Goal: Information Seeking & Learning: Find specific fact

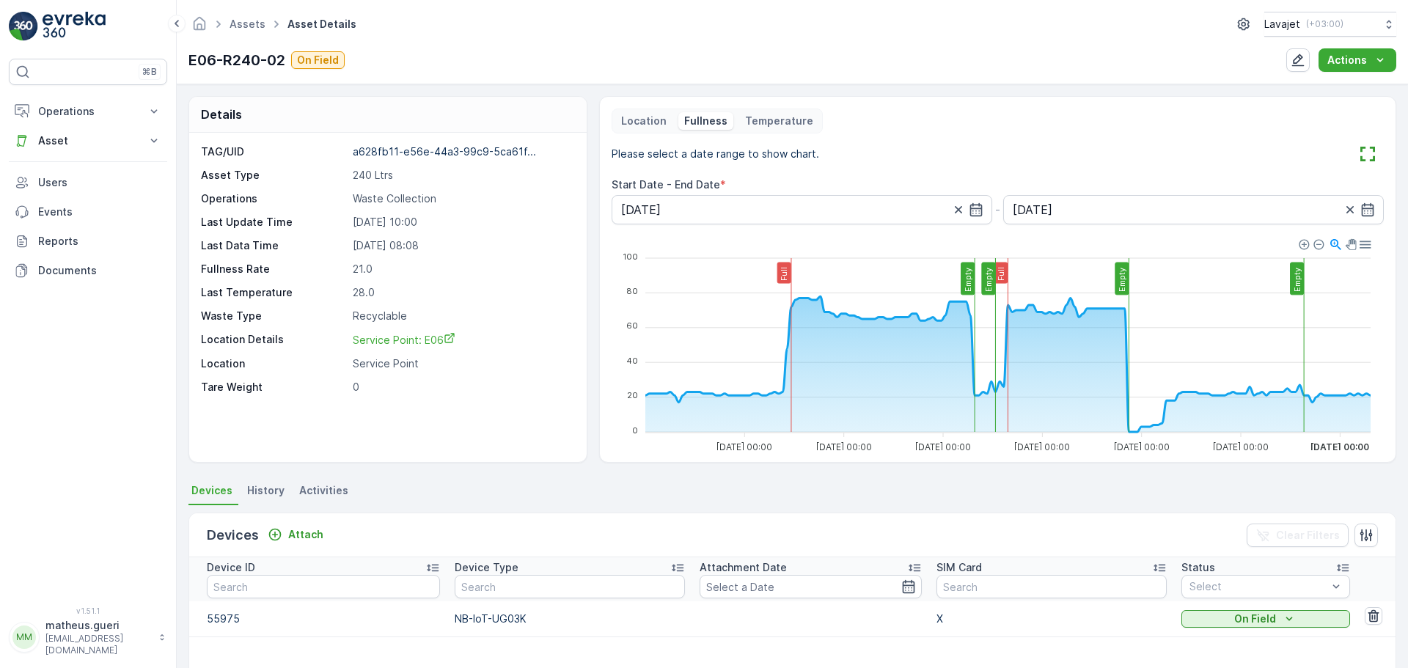
drag, startPoint x: 115, startPoint y: 383, endPoint x: 125, endPoint y: 375, distance: 12.5
click at [115, 384] on div "⌘B Operations Insights Planning Routes & Tasks Cockpit Settings Asset Assets Ac…" at bounding box center [88, 324] width 158 height 530
drag, startPoint x: 284, startPoint y: 59, endPoint x: 187, endPoint y: 57, distance: 97.5
click at [187, 57] on div "Assets Asset Details Lavajet ( +03:00 ) E06-R240-02 On Field Actions" at bounding box center [792, 42] width 1231 height 84
copy p "E06-R240-02"
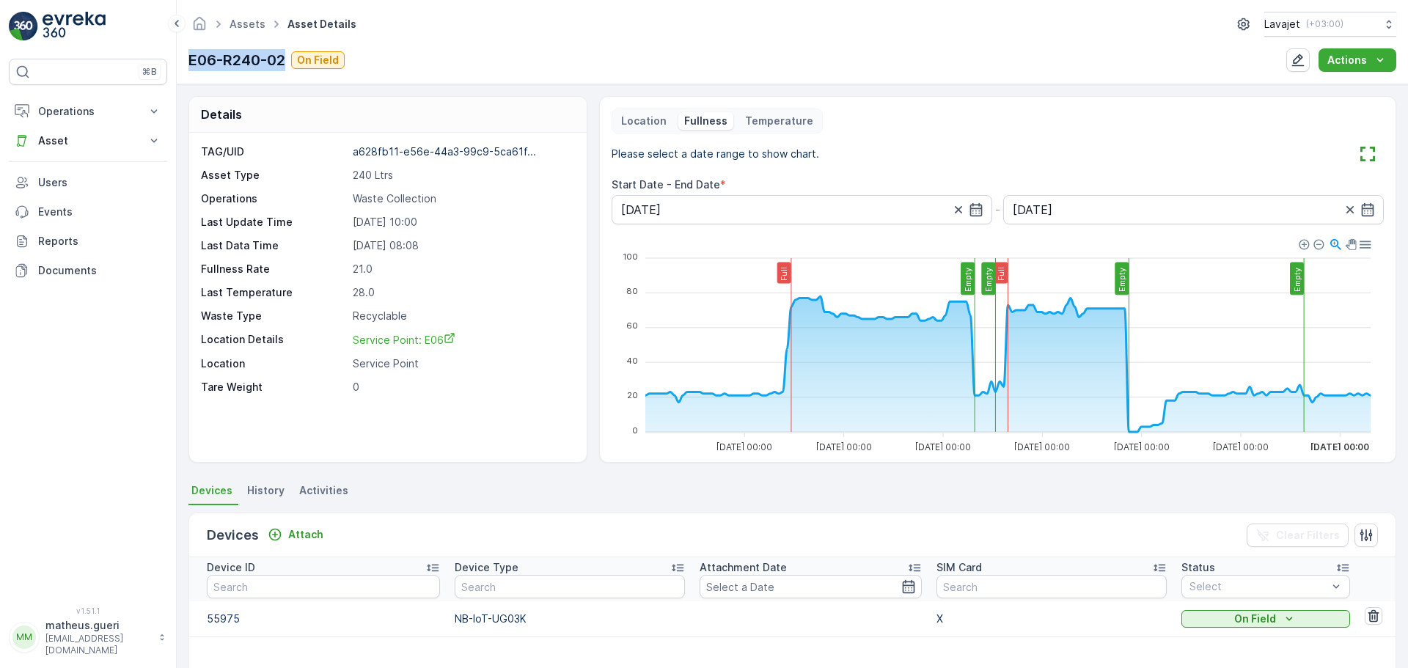
drag, startPoint x: 56, startPoint y: 408, endPoint x: 10, endPoint y: 469, distance: 75.4
click at [56, 408] on div "⌘B Operations Insights Planning Routes & Tasks Cockpit Settings Asset Assets Ac…" at bounding box center [88, 324] width 158 height 530
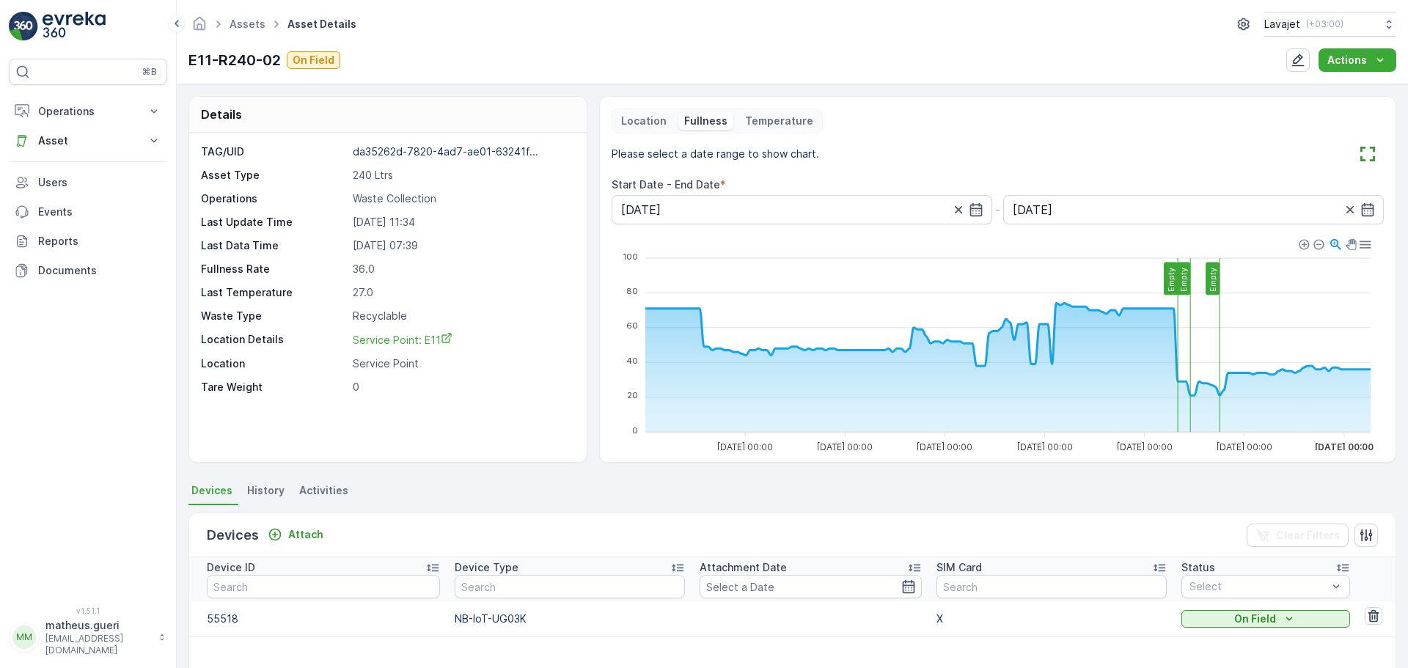
click at [193, 60] on p "E11-R240-02" at bounding box center [234, 60] width 92 height 22
drag, startPoint x: 193, startPoint y: 60, endPoint x: 266, endPoint y: 60, distance: 73.3
click at [266, 60] on p "E11-R240-02" at bounding box center [234, 60] width 92 height 22
copy p "E11-R240-02"
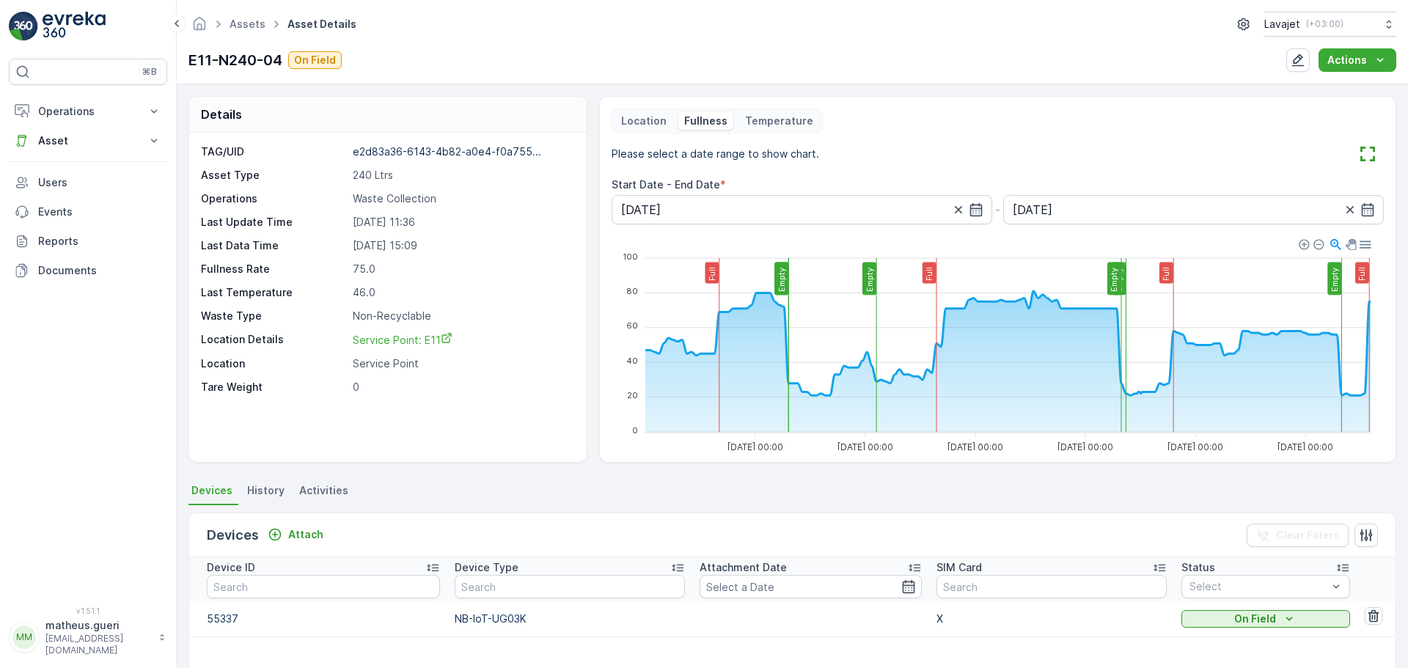
drag, startPoint x: 349, startPoint y: 221, endPoint x: 454, endPoint y: 246, distance: 107.8
click at [454, 246] on div "TAG/UID e2d83a36-6143-4b82-a0e4-f0a755... Asset Type 240 Ltrs Operations Waste …" at bounding box center [386, 269] width 370 height 250
click at [454, 246] on p "2025-09-30 15:09" at bounding box center [462, 245] width 218 height 15
drag, startPoint x: 190, startPoint y: 56, endPoint x: 280, endPoint y: 55, distance: 90.2
click at [280, 55] on p "E11-N240-04" at bounding box center [235, 60] width 94 height 22
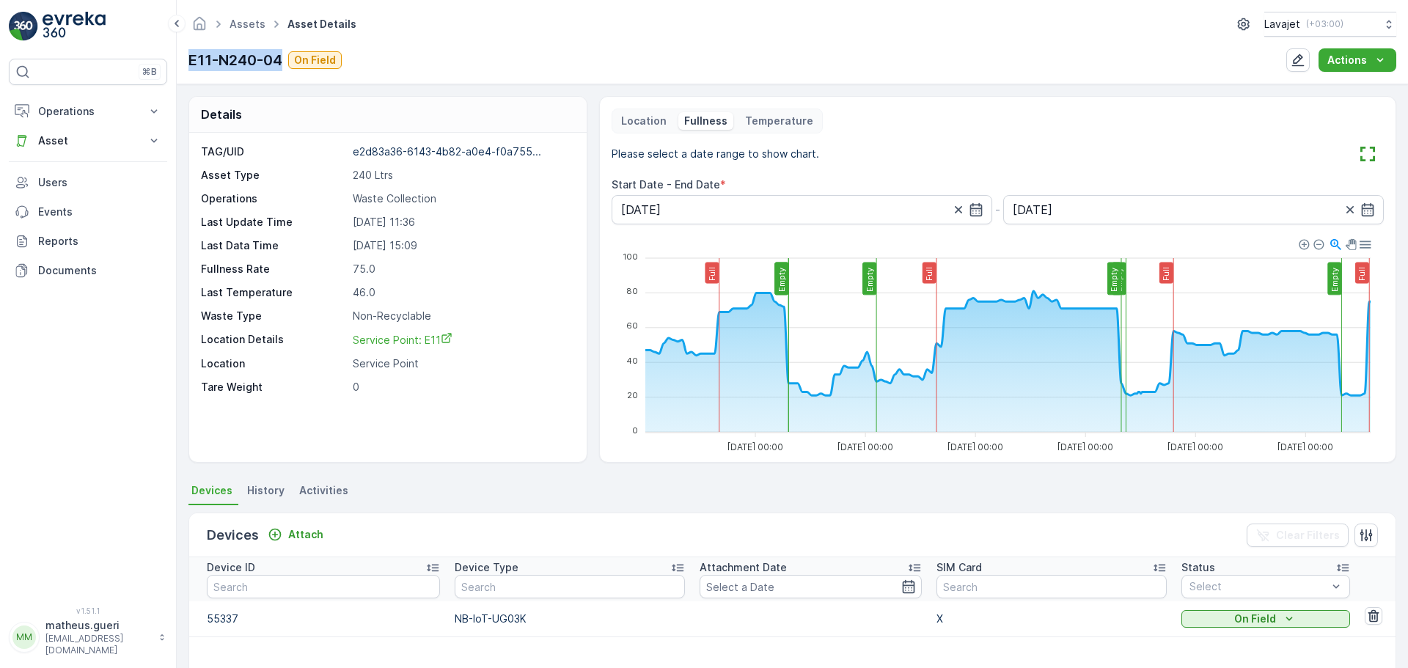
copy p "E11-N240-04"
drag, startPoint x: 518, startPoint y: 58, endPoint x: 585, endPoint y: 53, distance: 67.7
click at [517, 58] on div "E11-N240-04 On Field Actions" at bounding box center [792, 59] width 1208 height 23
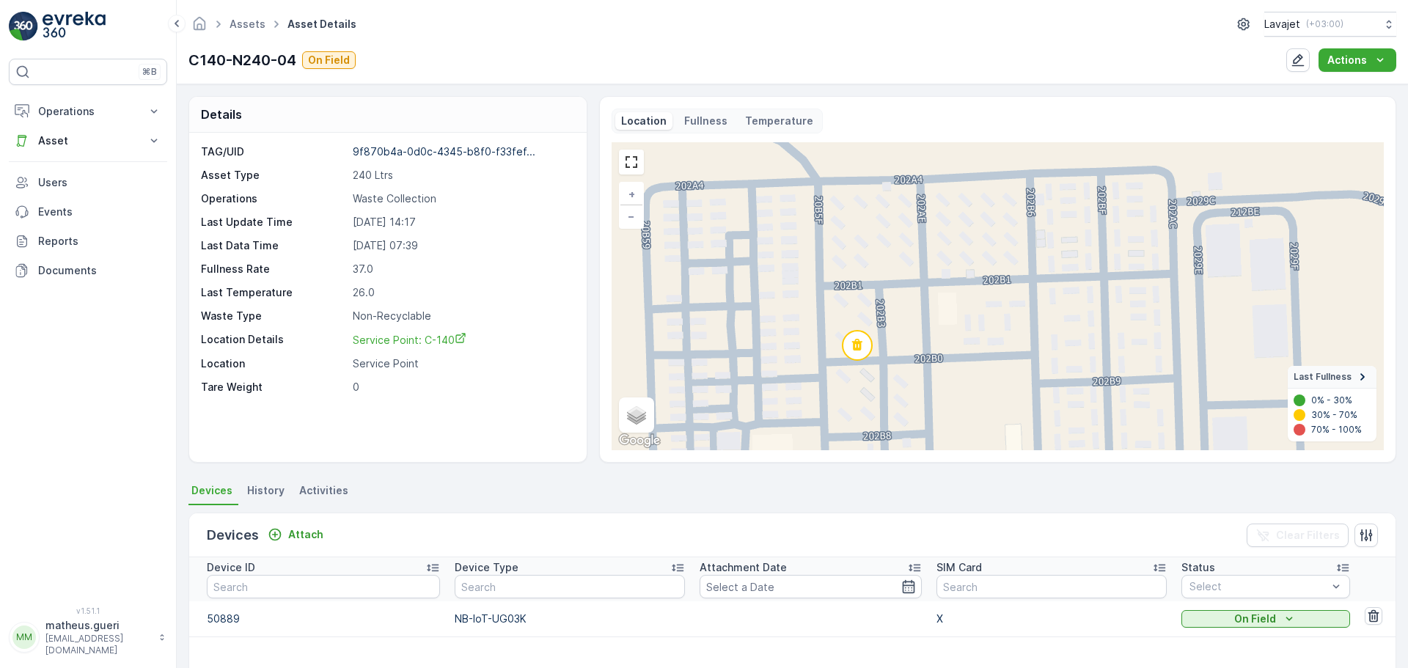
click at [712, 122] on p "Fullness" at bounding box center [705, 121] width 43 height 15
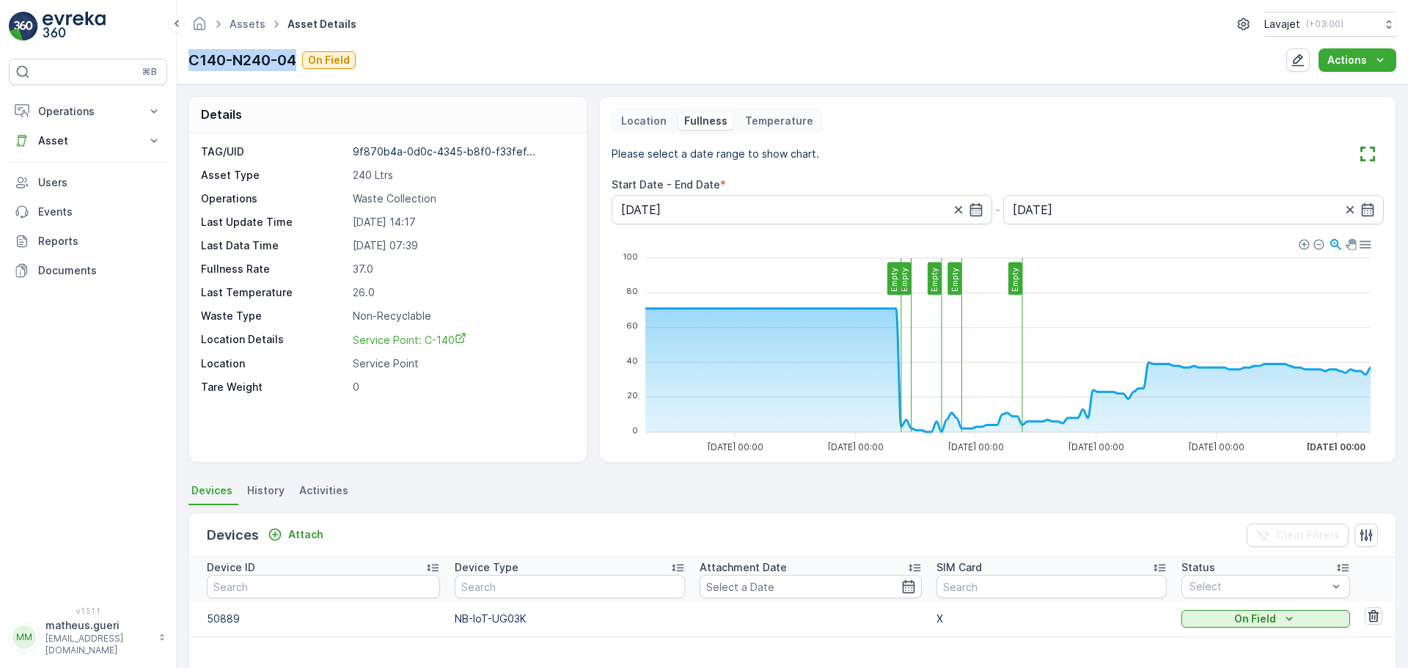
drag, startPoint x: 191, startPoint y: 62, endPoint x: 295, endPoint y: 65, distance: 104.2
click at [295, 65] on div "Assets Asset Details Lavajet ( +03:00 ) C140-N240-04 On Field Actions" at bounding box center [792, 42] width 1231 height 84
copy p "C140-N240-04"
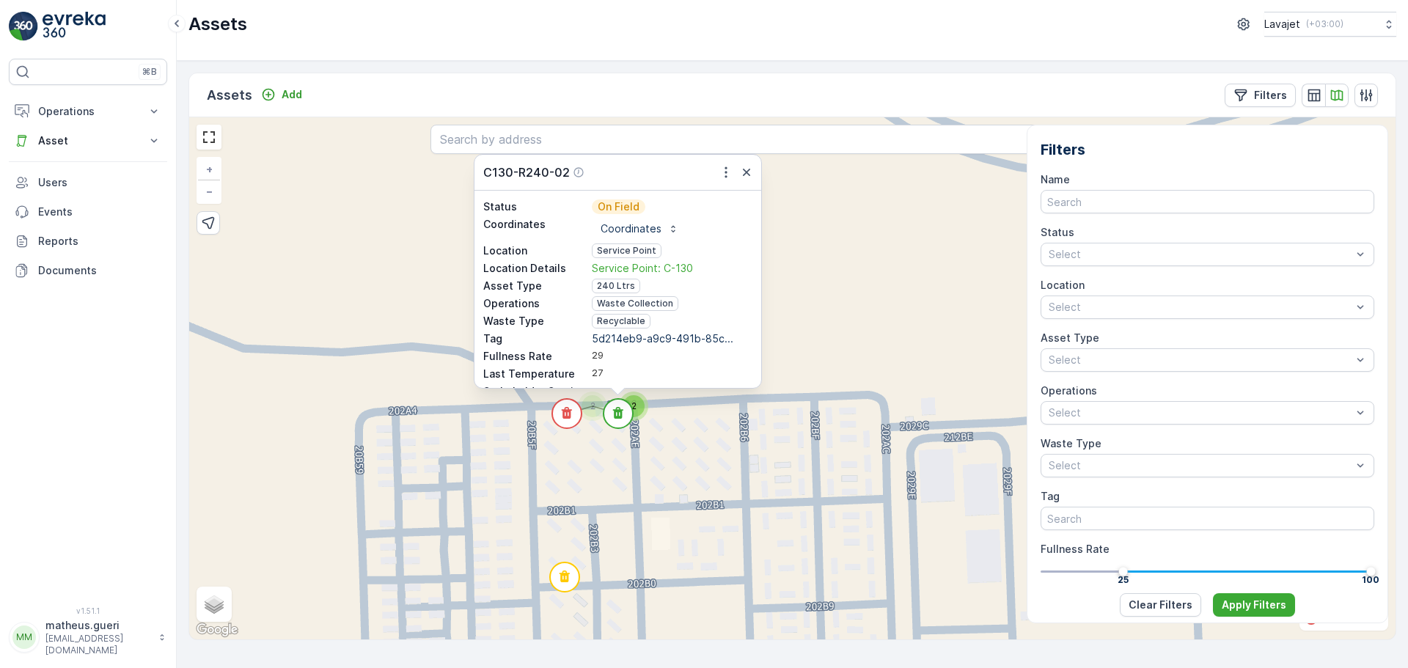
scroll to position [220, 0]
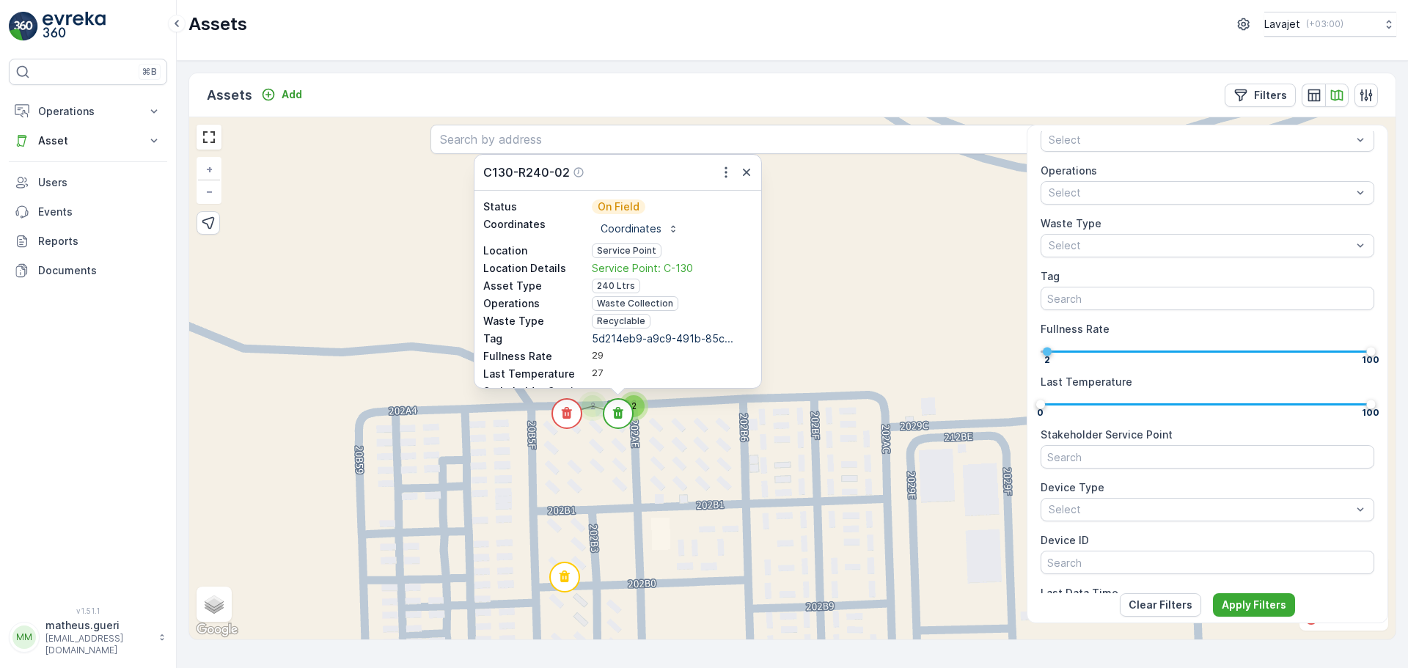
drag, startPoint x: 1122, startPoint y: 360, endPoint x: 1035, endPoint y: 358, distance: 87.3
click at [1035, 358] on div "Filters Name Status Select Location Select Asset Type Select Operations Select …" at bounding box center [1207, 362] width 349 height 462
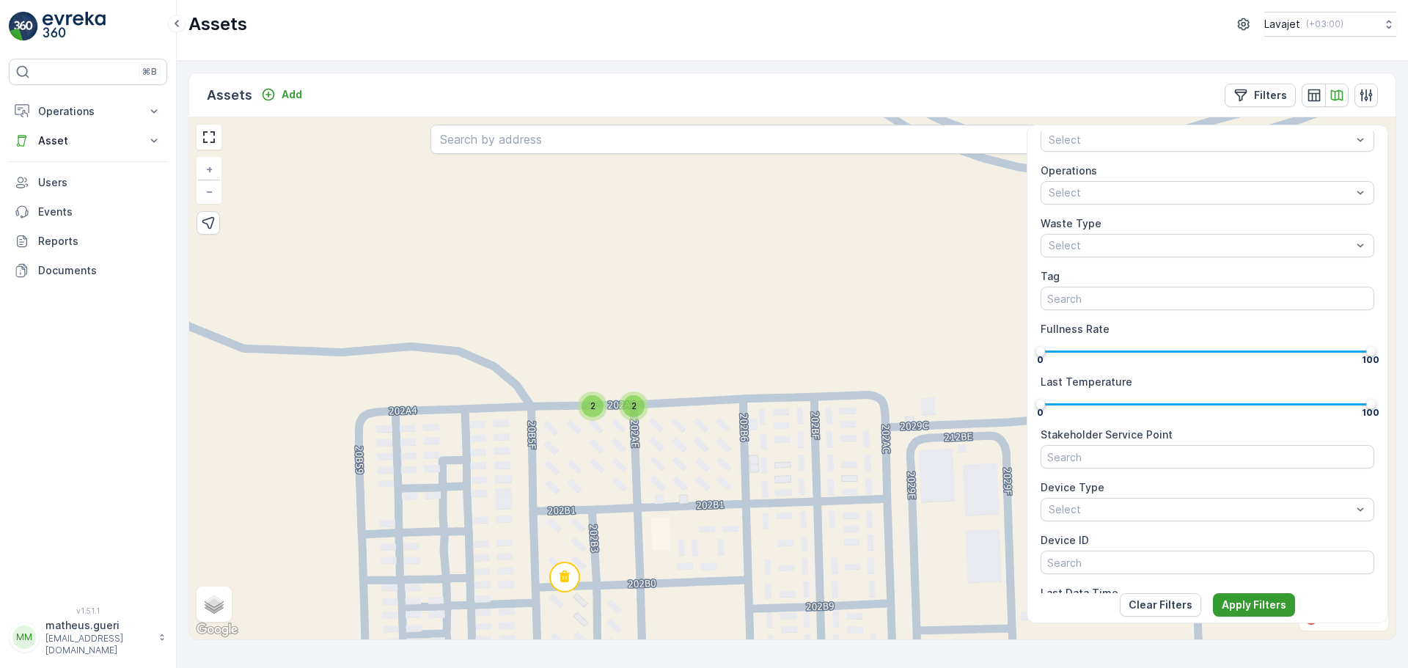
click at [1255, 596] on button "Apply Filters" at bounding box center [1254, 604] width 82 height 23
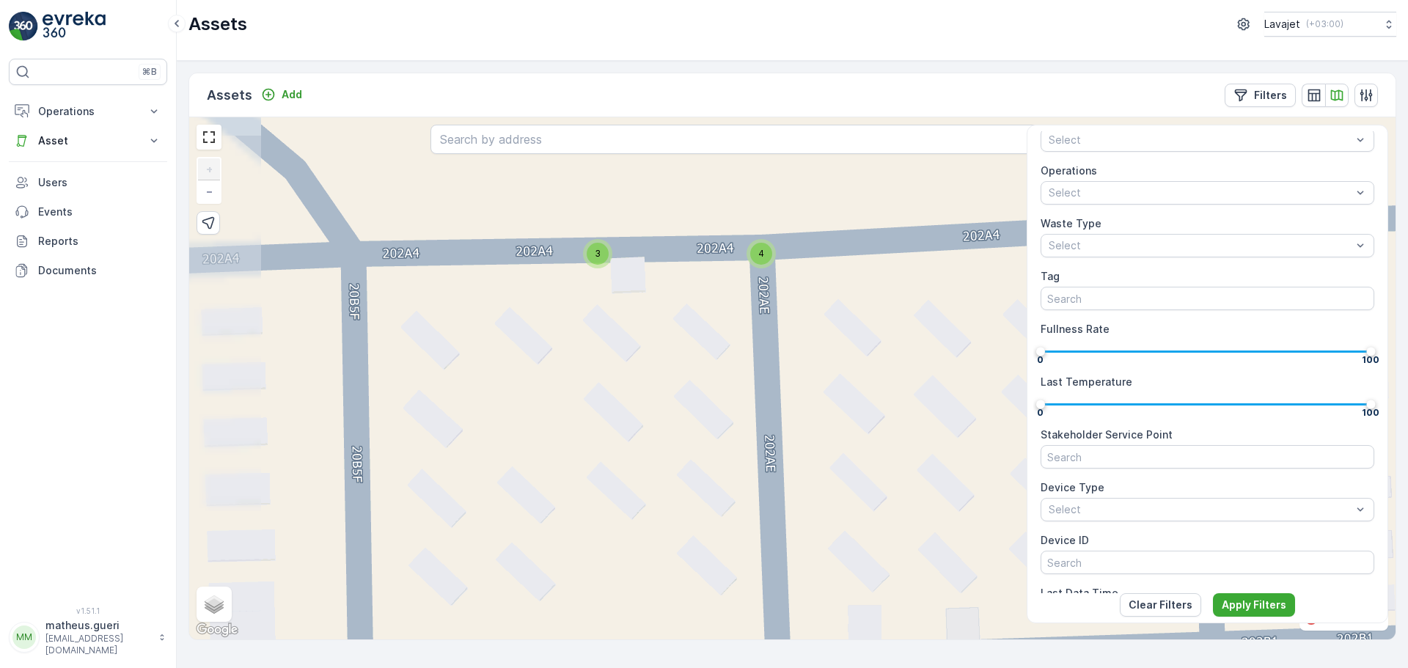
click at [605, 254] on div "3" at bounding box center [598, 254] width 22 height 22
click at [771, 260] on div "4" at bounding box center [760, 253] width 29 height 29
click at [765, 235] on circle at bounding box center [760, 235] width 29 height 29
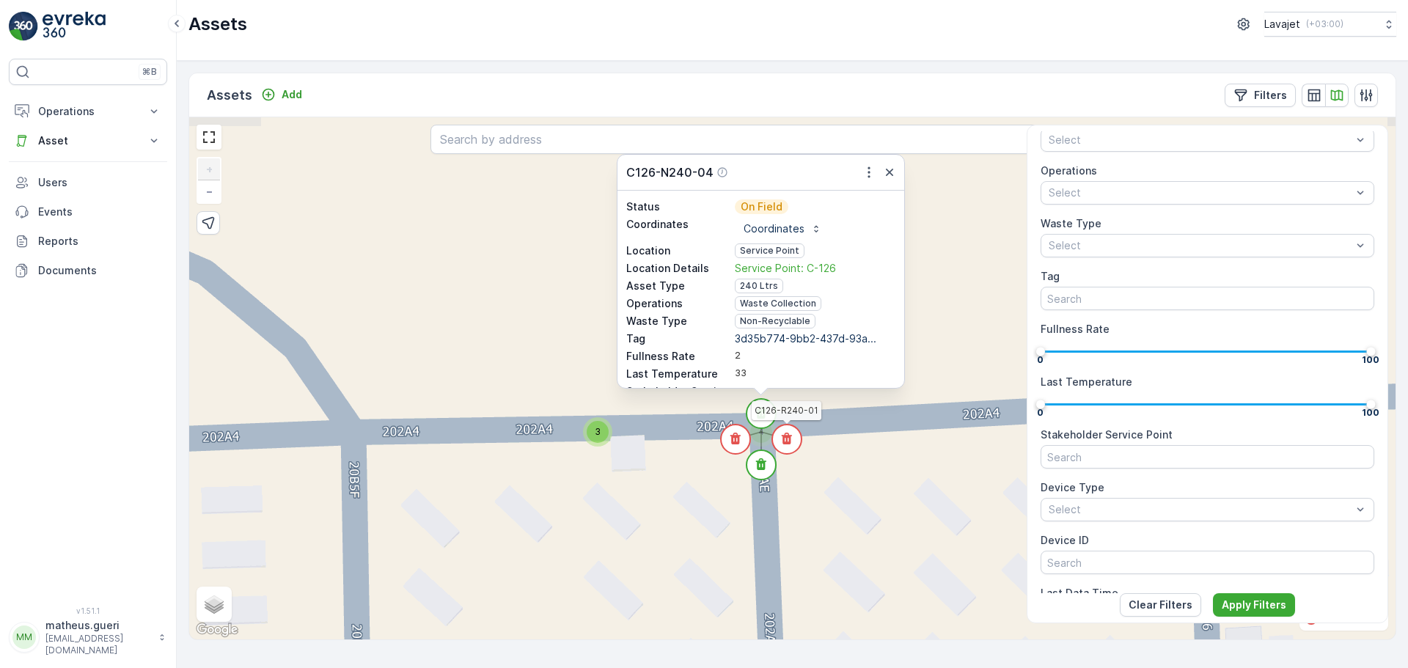
click at [796, 446] on circle at bounding box center [786, 439] width 29 height 29
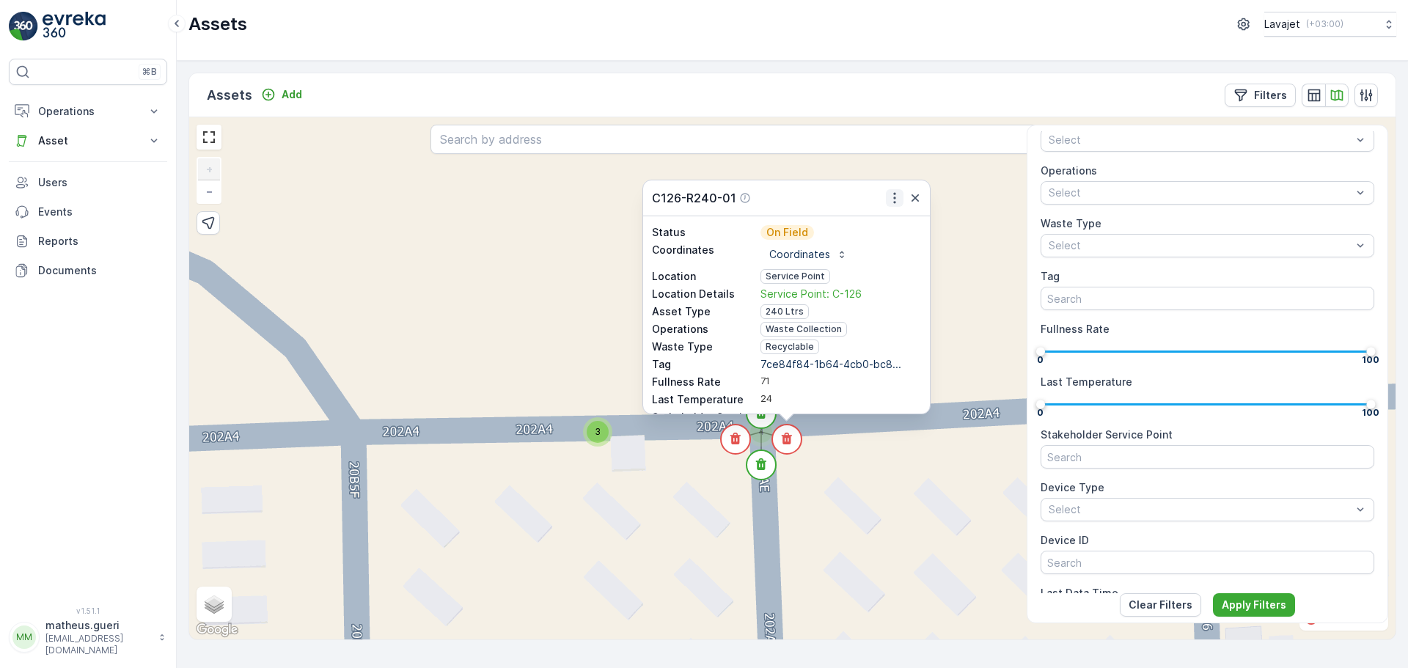
click at [892, 193] on icon "button" at bounding box center [894, 198] width 15 height 15
click at [891, 218] on span "See More Detail" at bounding box center [885, 220] width 80 height 15
click at [595, 436] on span "3" at bounding box center [598, 431] width 6 height 11
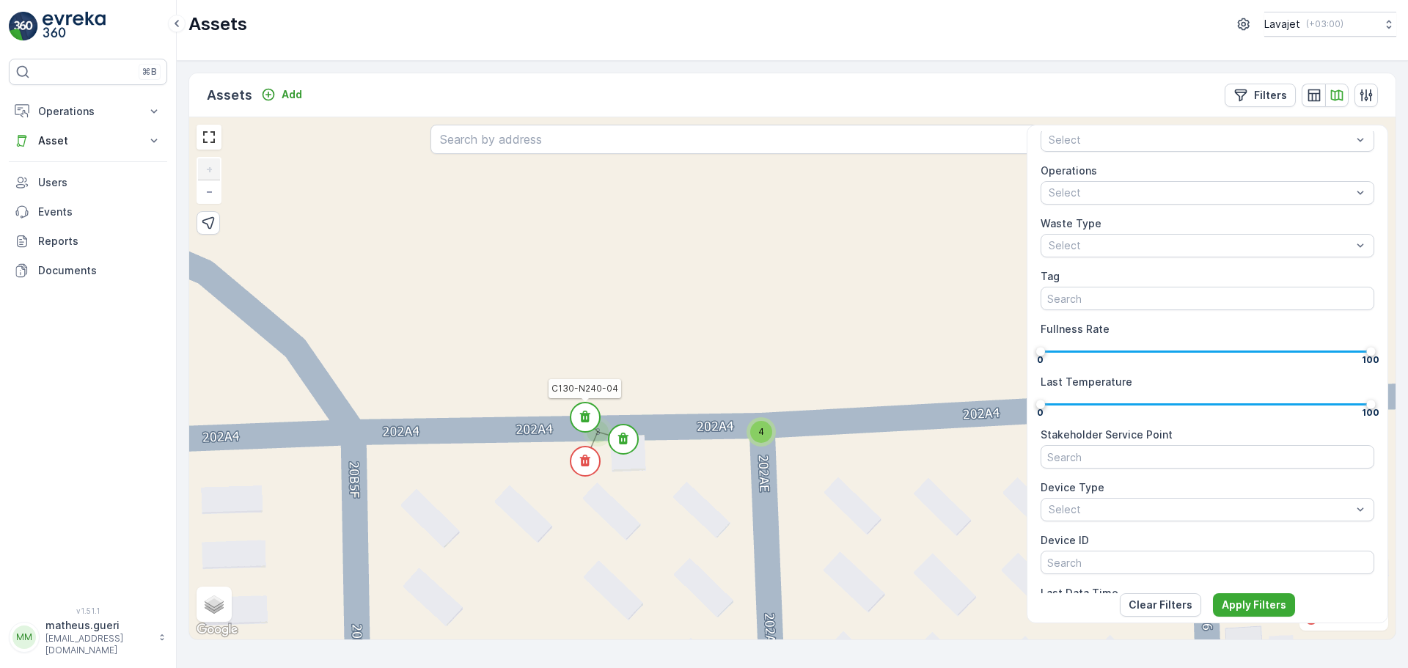
click at [585, 416] on icon at bounding box center [585, 417] width 10 height 12
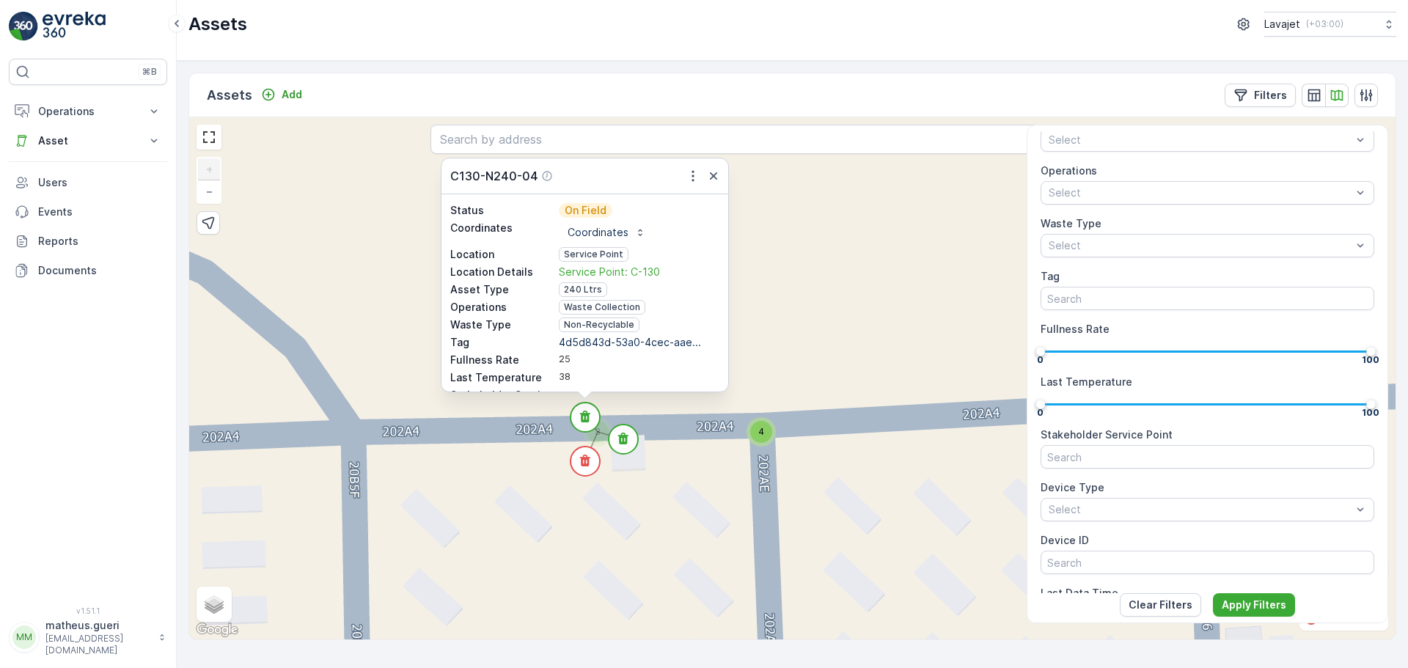
click at [619, 441] on circle at bounding box center [623, 439] width 29 height 29
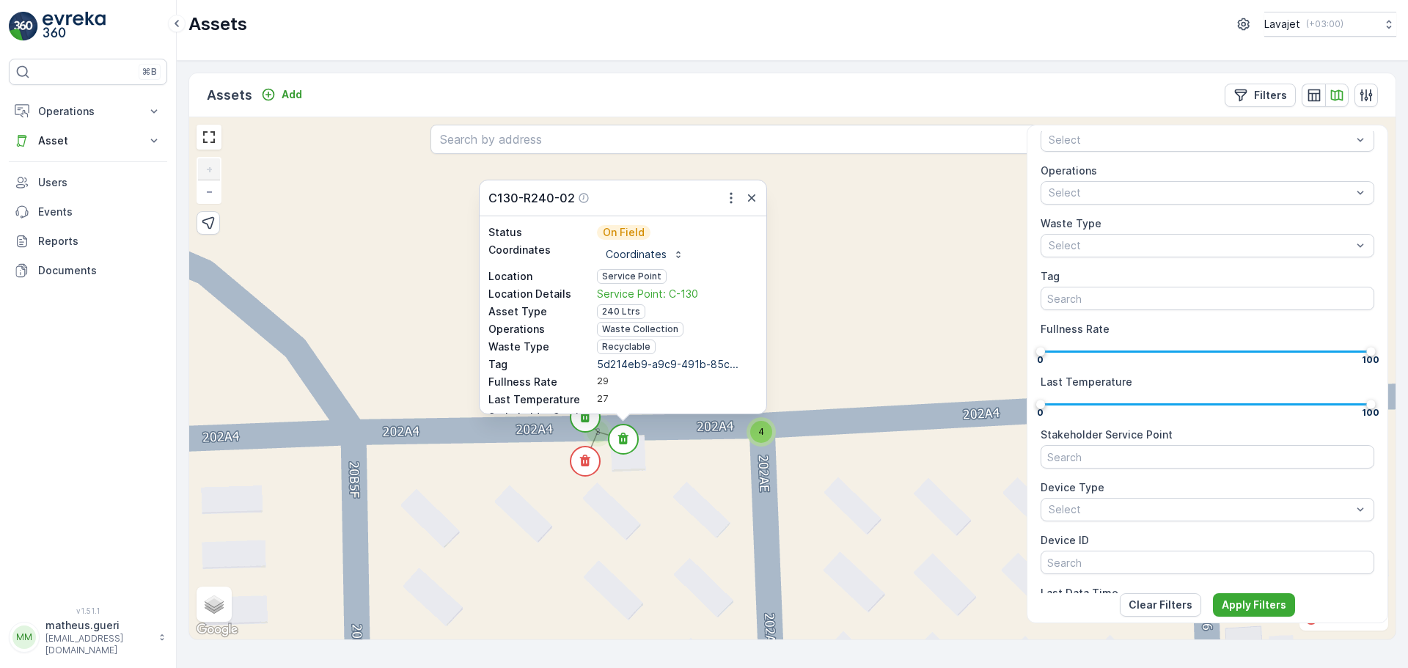
click at [584, 426] on circle at bounding box center [584, 417] width 29 height 29
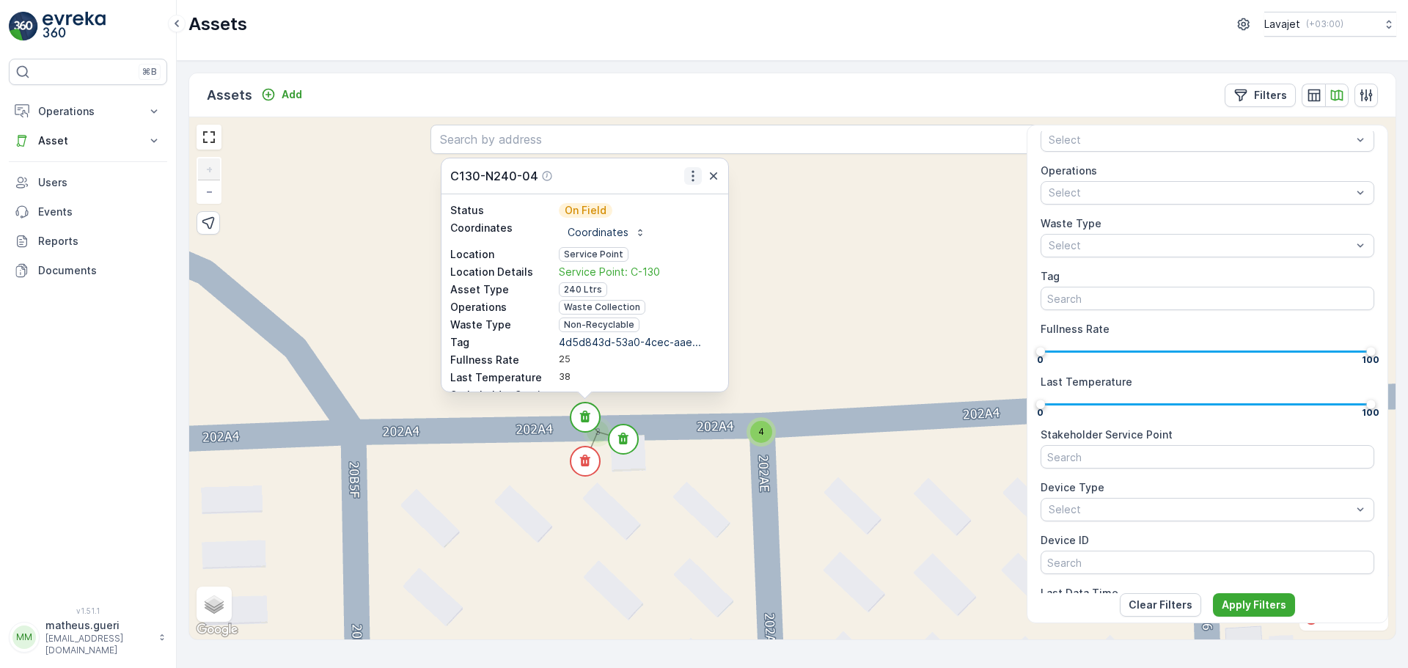
click at [687, 177] on icon "button" at bounding box center [693, 176] width 15 height 15
click at [675, 203] on span "See More Detail" at bounding box center [683, 198] width 80 height 15
click at [623, 454] on circle at bounding box center [623, 439] width 29 height 29
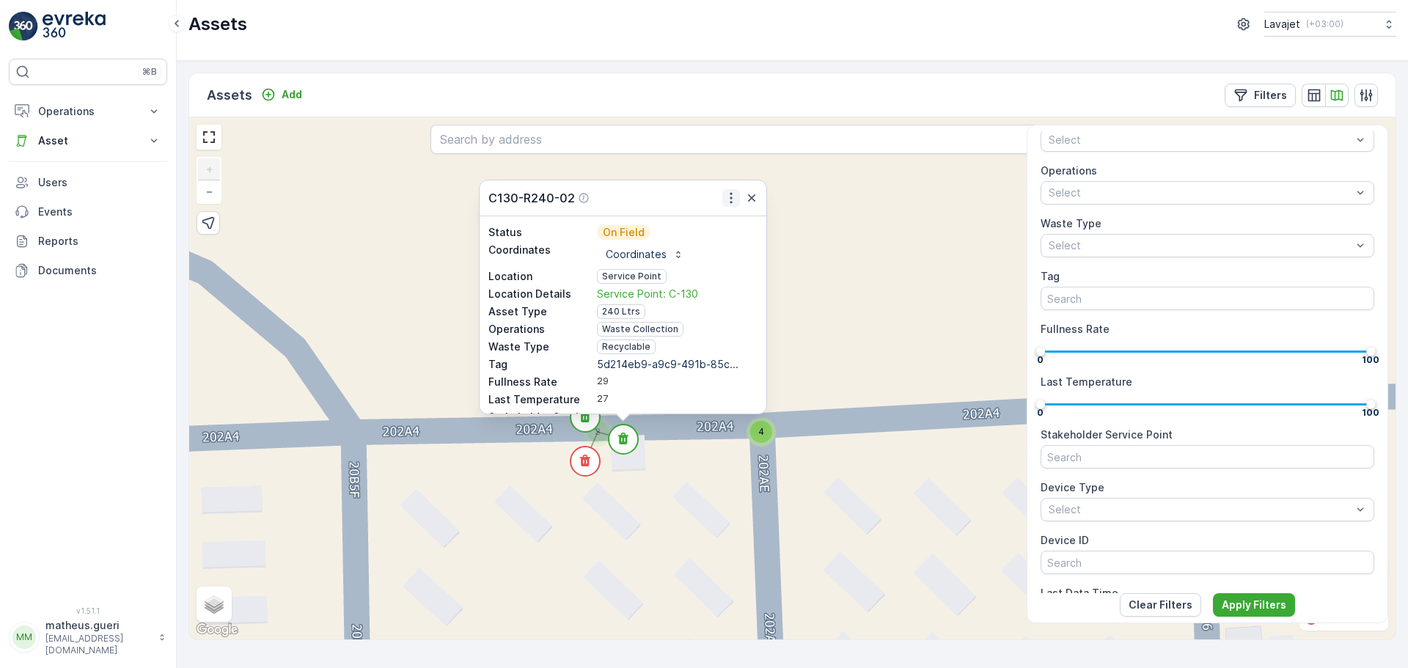
click at [737, 202] on icon "button" at bounding box center [731, 198] width 15 height 15
click at [711, 220] on span "See More Detail" at bounding box center [721, 220] width 80 height 15
click at [595, 459] on circle at bounding box center [584, 461] width 29 height 29
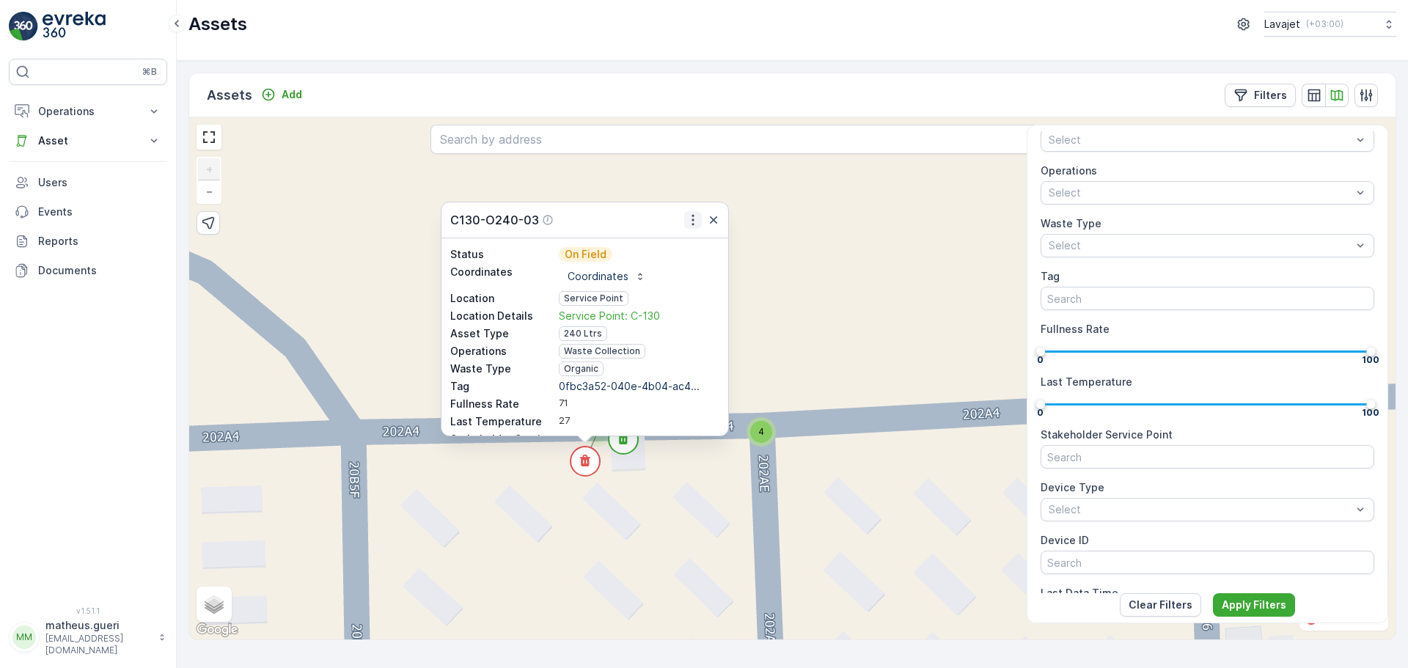
click at [689, 224] on icon "button" at bounding box center [693, 220] width 15 height 15
click at [673, 249] on span "See More Detail" at bounding box center [683, 242] width 80 height 15
click at [623, 444] on icon at bounding box center [623, 439] width 10 height 12
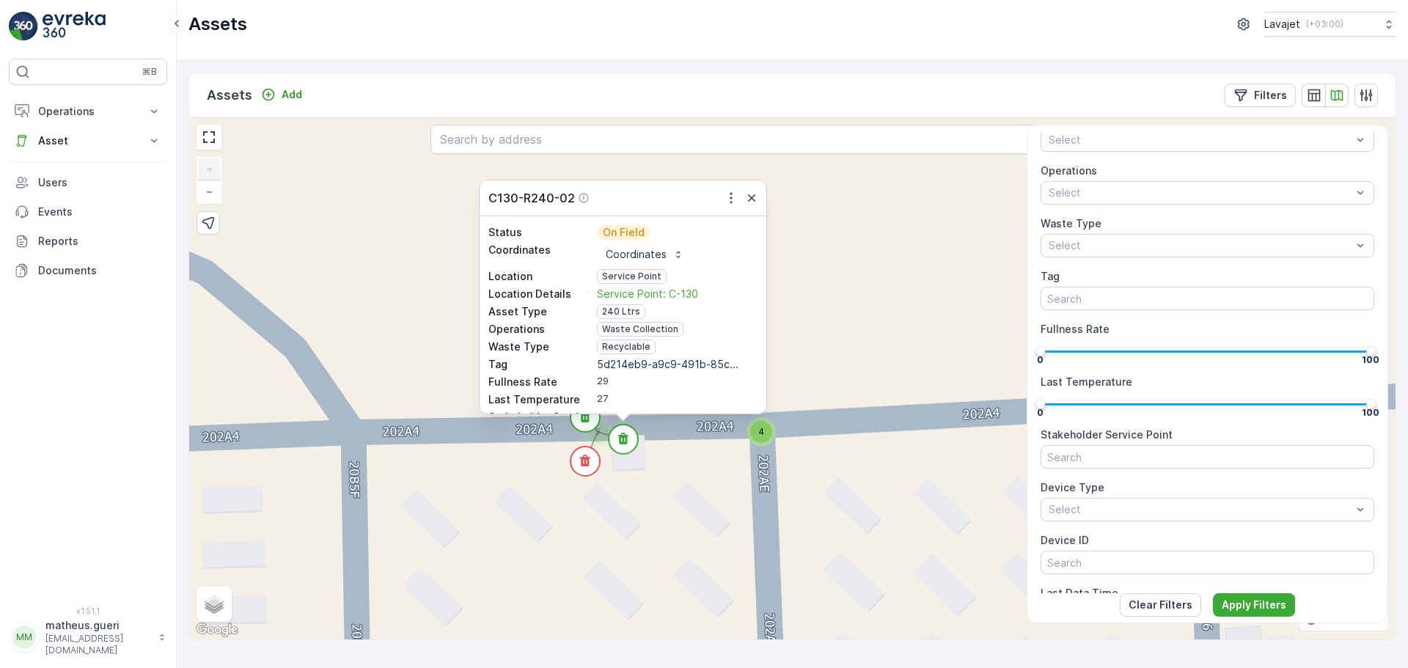
click at [592, 422] on circle at bounding box center [584, 417] width 29 height 29
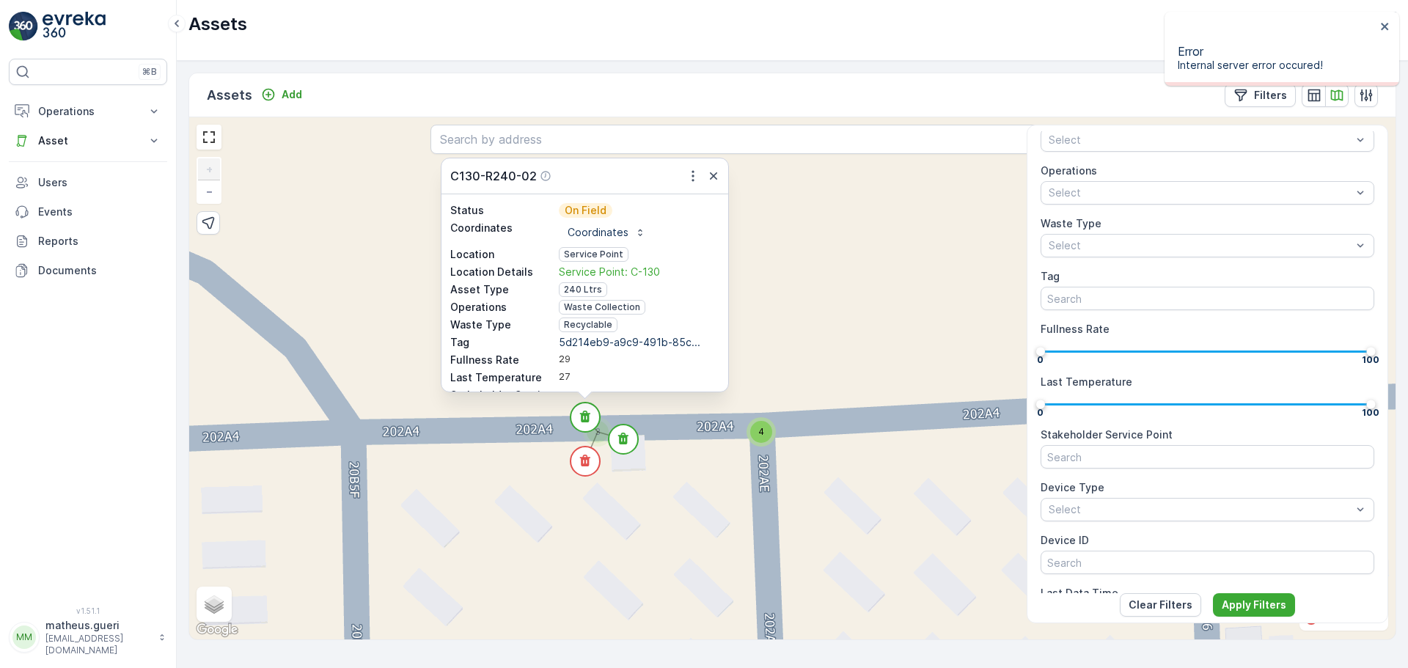
click at [587, 429] on circle at bounding box center [584, 417] width 29 height 29
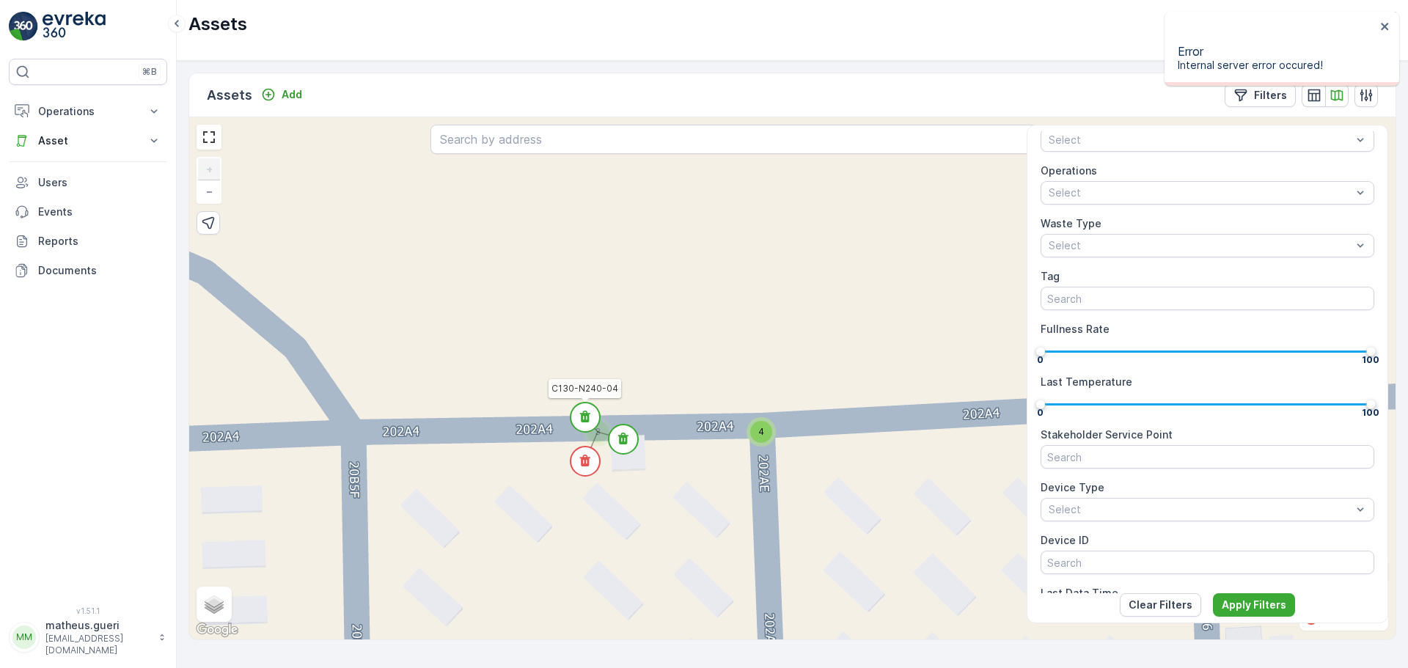
click at [590, 420] on circle at bounding box center [584, 417] width 29 height 29
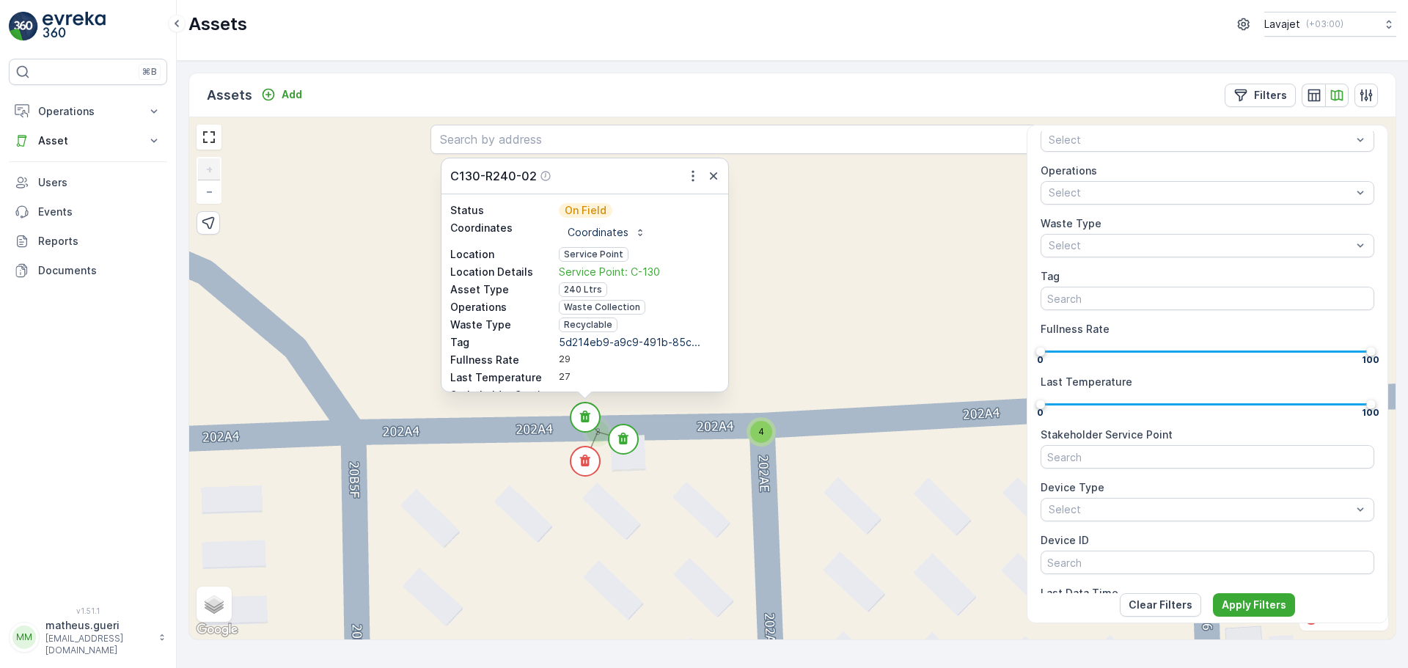
click at [774, 441] on div "2 4 3 3 4 3 4 4 4 4 4 2 2 7 4 4 4 4 3 4 4 4 4 4 4 C130-R240-02 Status On Field …" at bounding box center [792, 378] width 1206 height 522
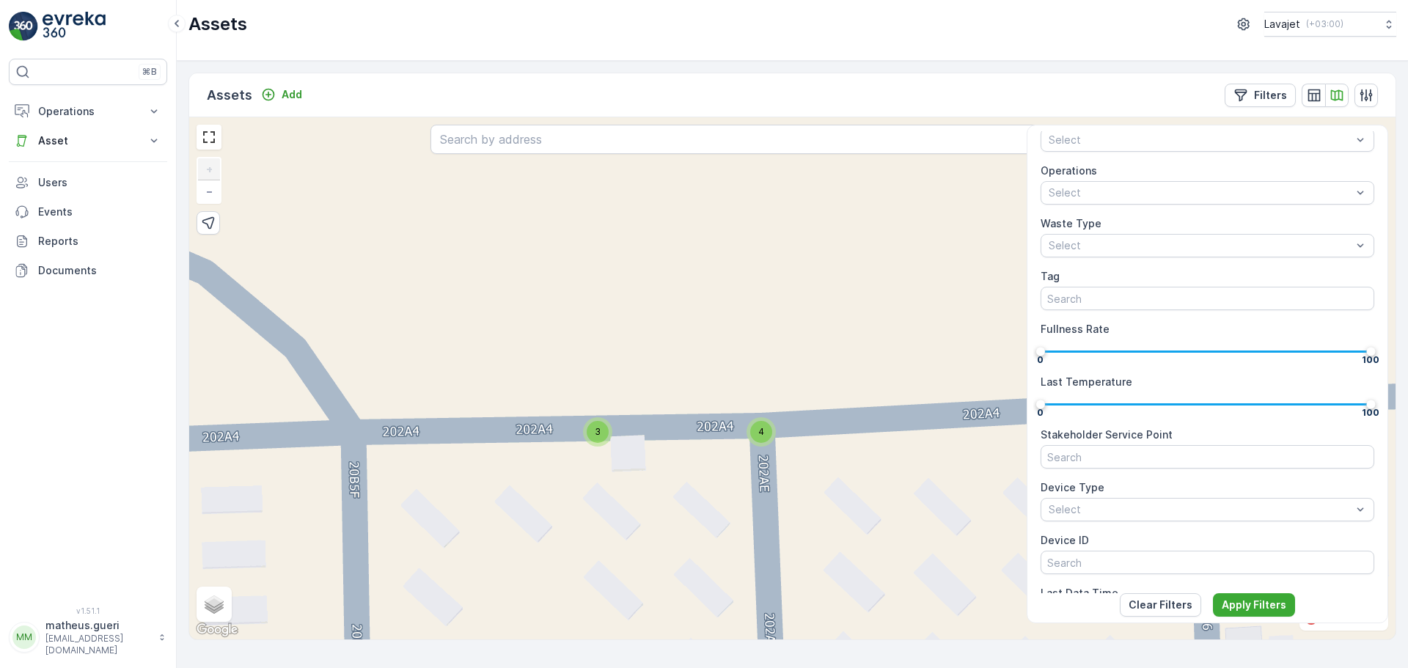
click at [759, 438] on div "4" at bounding box center [761, 432] width 22 height 22
click at [766, 408] on circle at bounding box center [760, 413] width 29 height 29
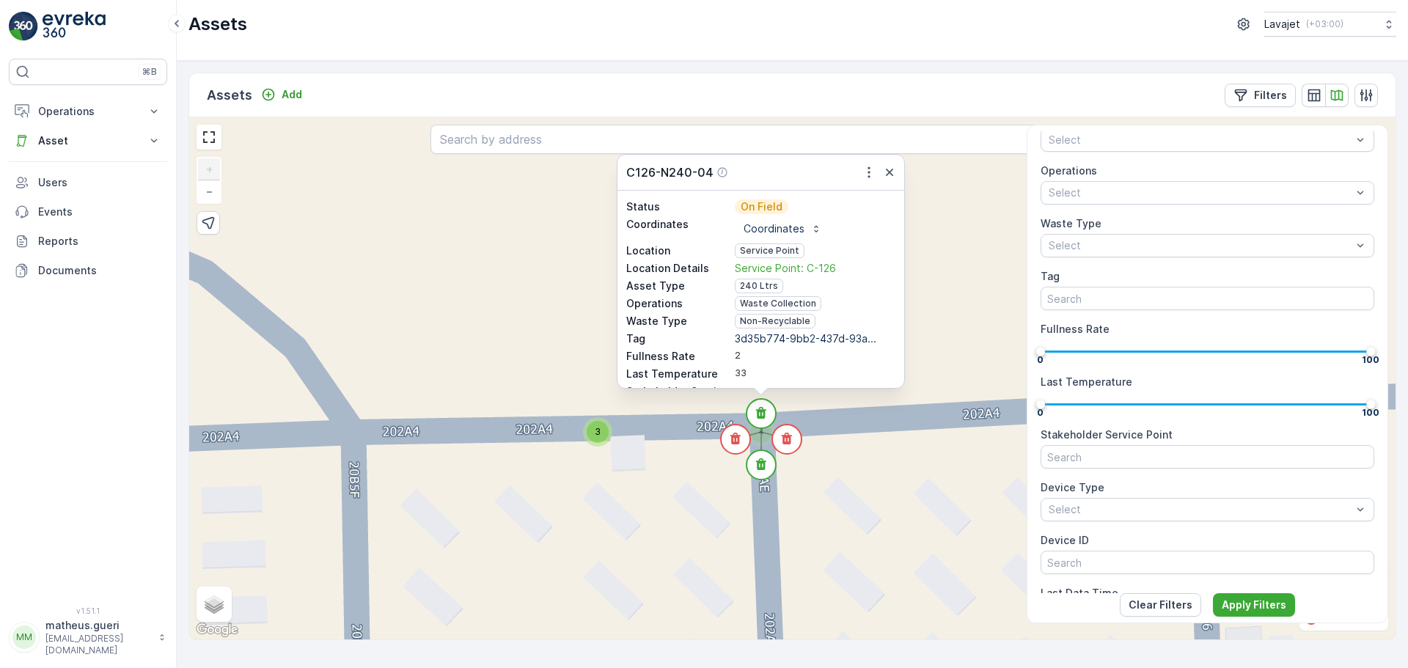
click at [603, 425] on div "3" at bounding box center [598, 432] width 22 height 22
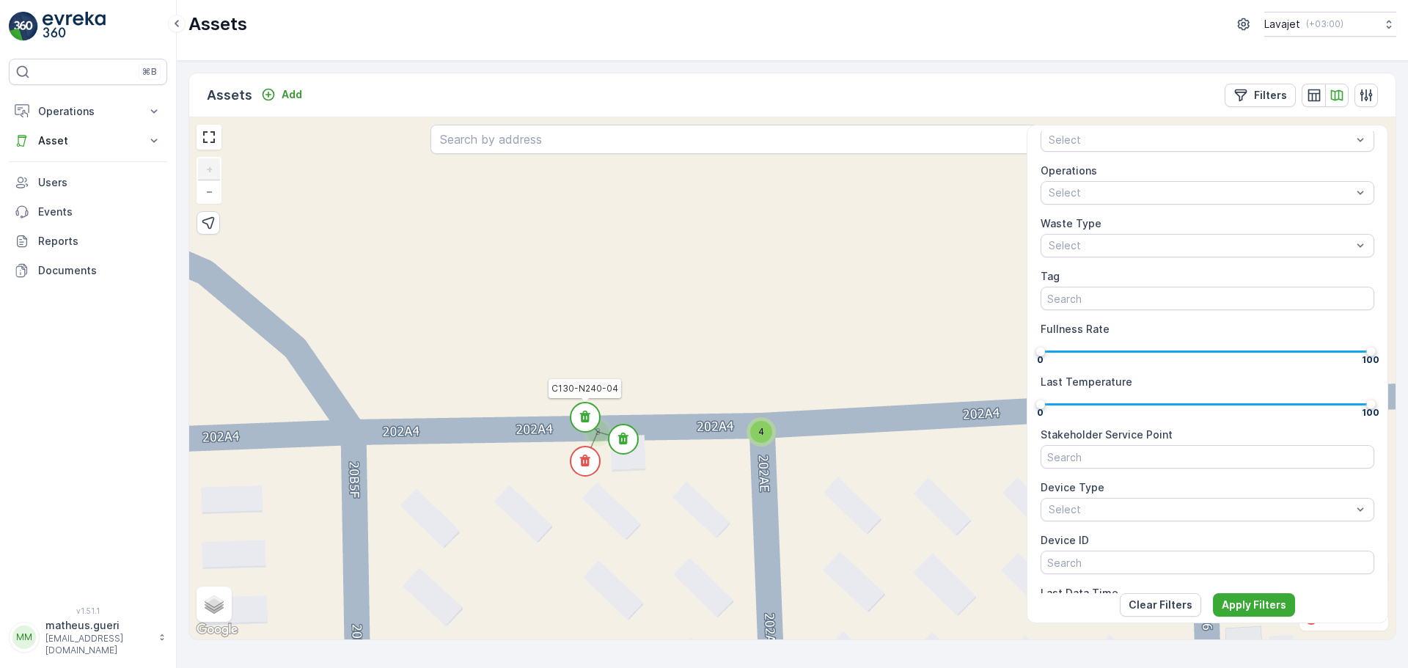
click at [596, 408] on icon at bounding box center [586, 418] width 32 height 32
click at [590, 425] on circle at bounding box center [583, 417] width 29 height 29
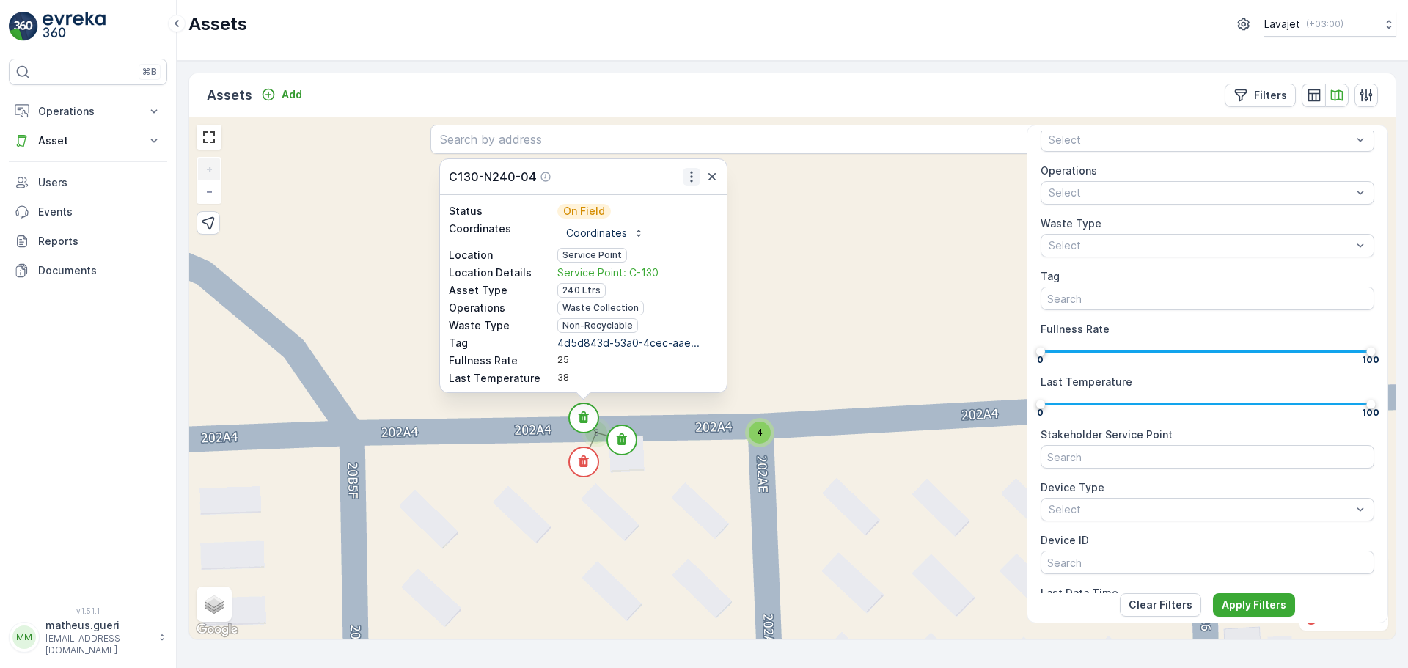
click at [692, 177] on icon "button" at bounding box center [691, 177] width 2 height 11
click at [698, 194] on span "See More Detail" at bounding box center [682, 198] width 80 height 15
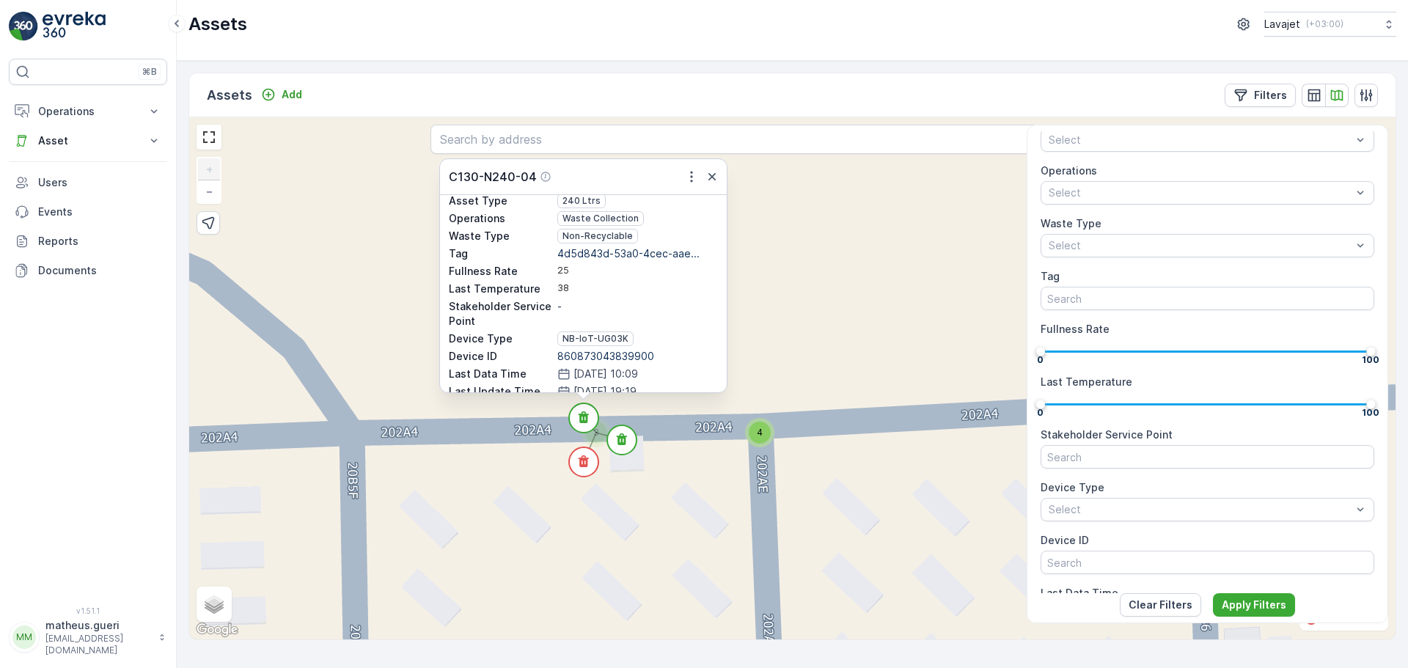
scroll to position [122, 0]
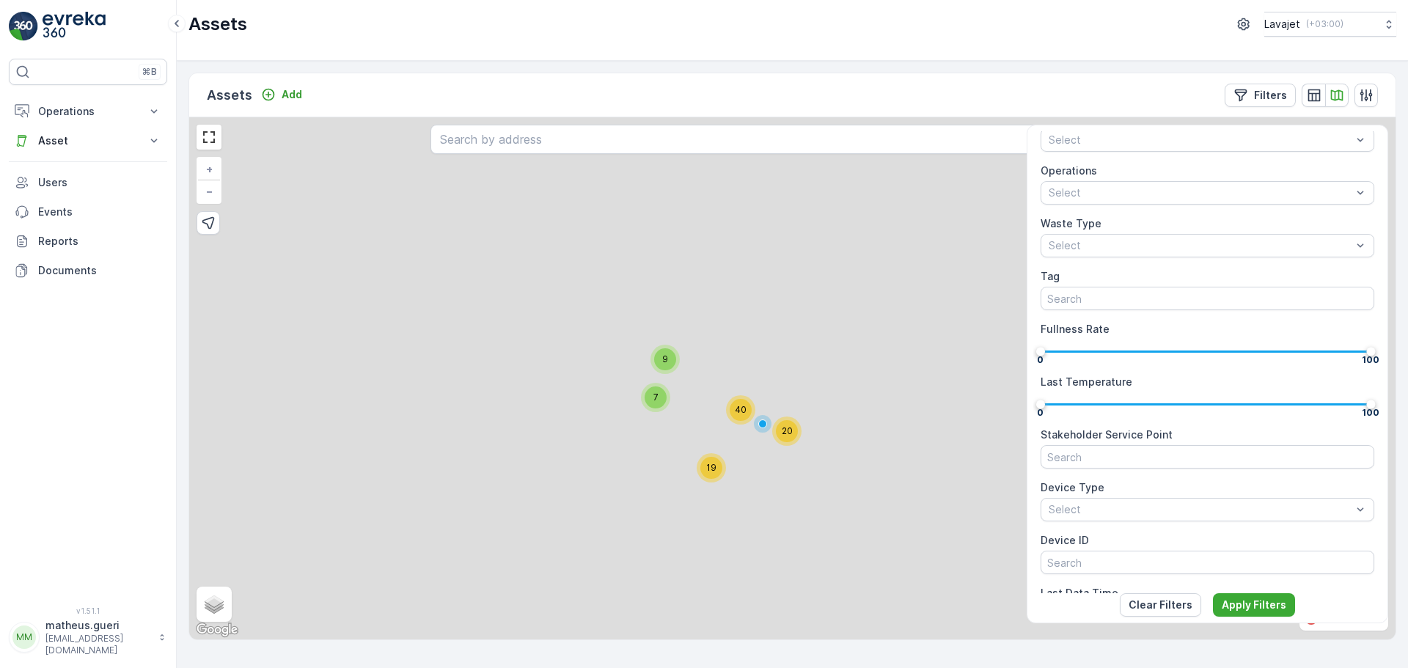
drag, startPoint x: 782, startPoint y: 456, endPoint x: 669, endPoint y: 359, distance: 148.2
click at [669, 359] on div "2 7 7 7 8 4 8 13 4 8 7 8 12 9 7 19 40 20 + − Satellite Roadmap Terrain Hybrid L…" at bounding box center [792, 378] width 1206 height 522
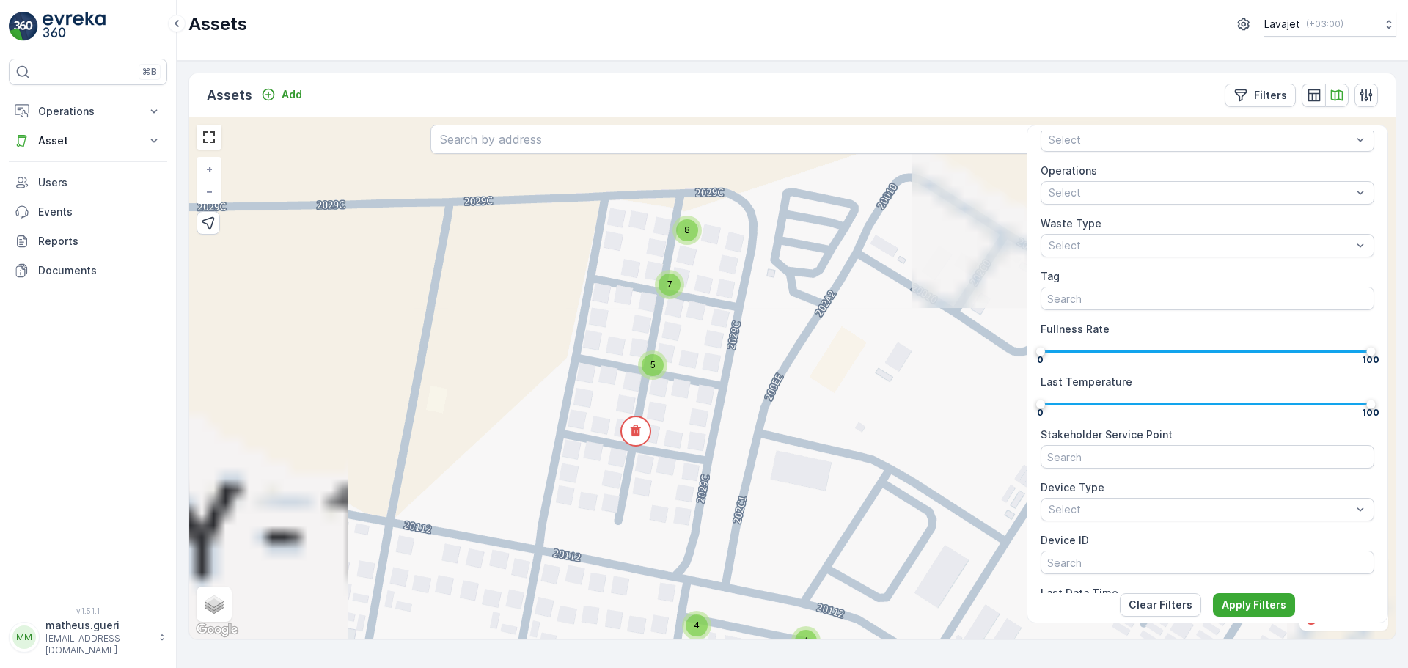
click at [693, 237] on div "8" at bounding box center [687, 230] width 22 height 22
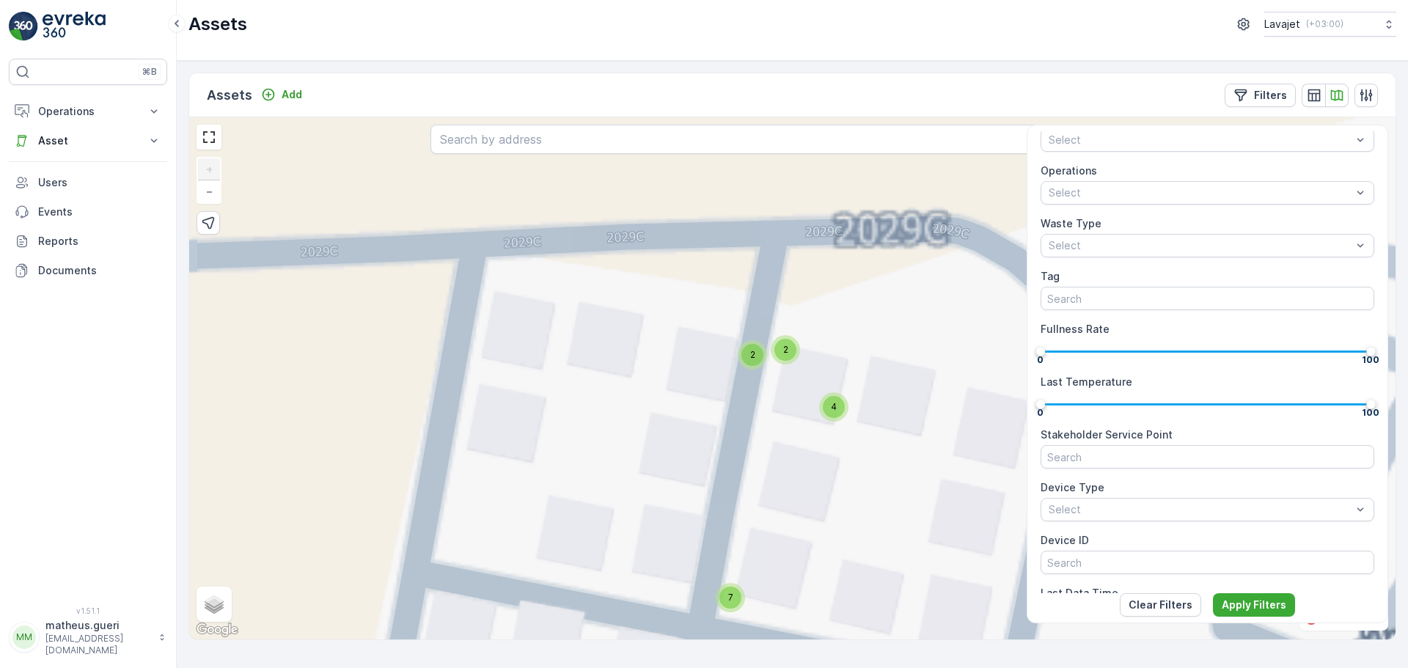
click at [790, 347] on div "2" at bounding box center [785, 350] width 22 height 22
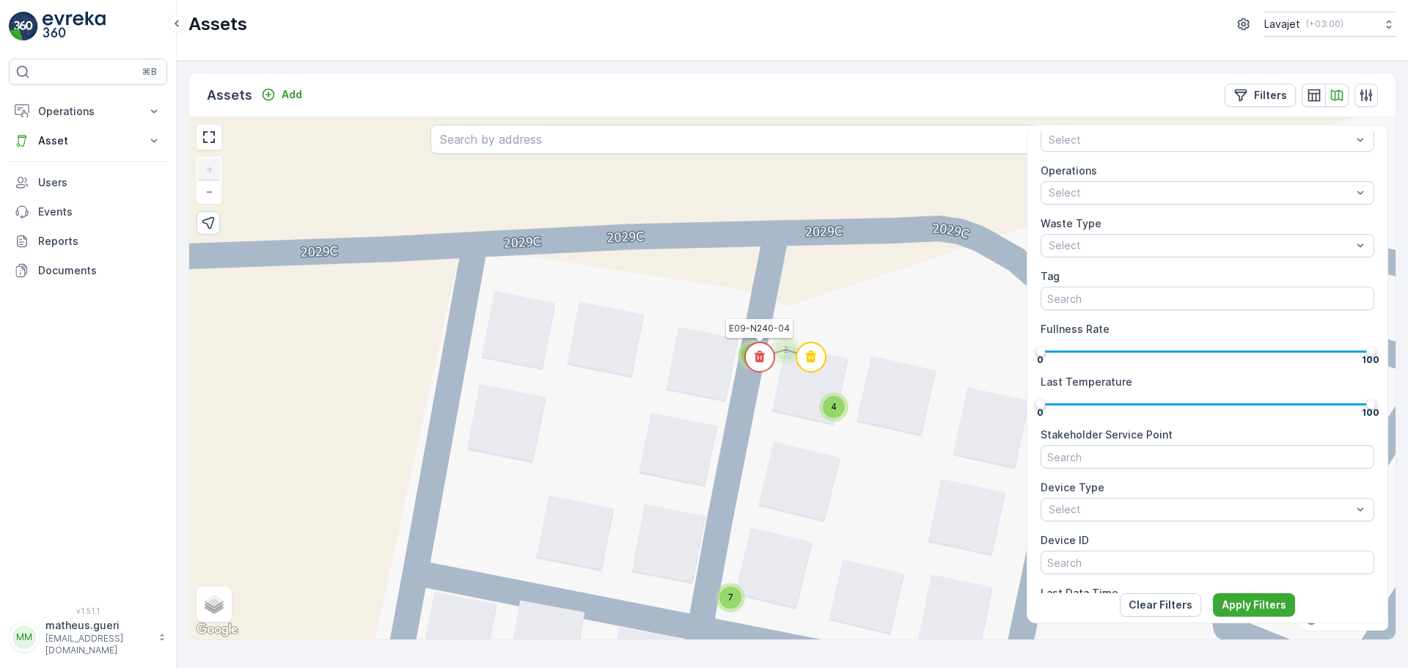
click at [768, 353] on circle at bounding box center [759, 356] width 29 height 29
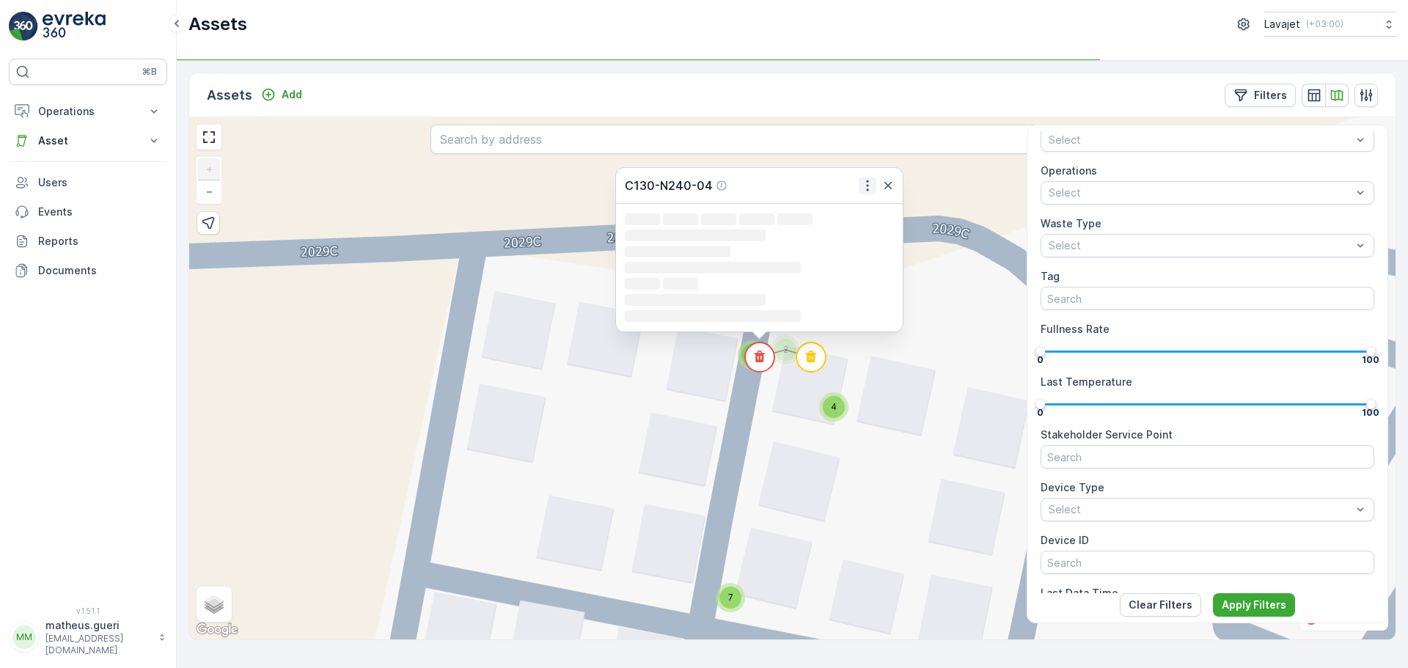
click at [869, 187] on icon "button" at bounding box center [867, 185] width 15 height 15
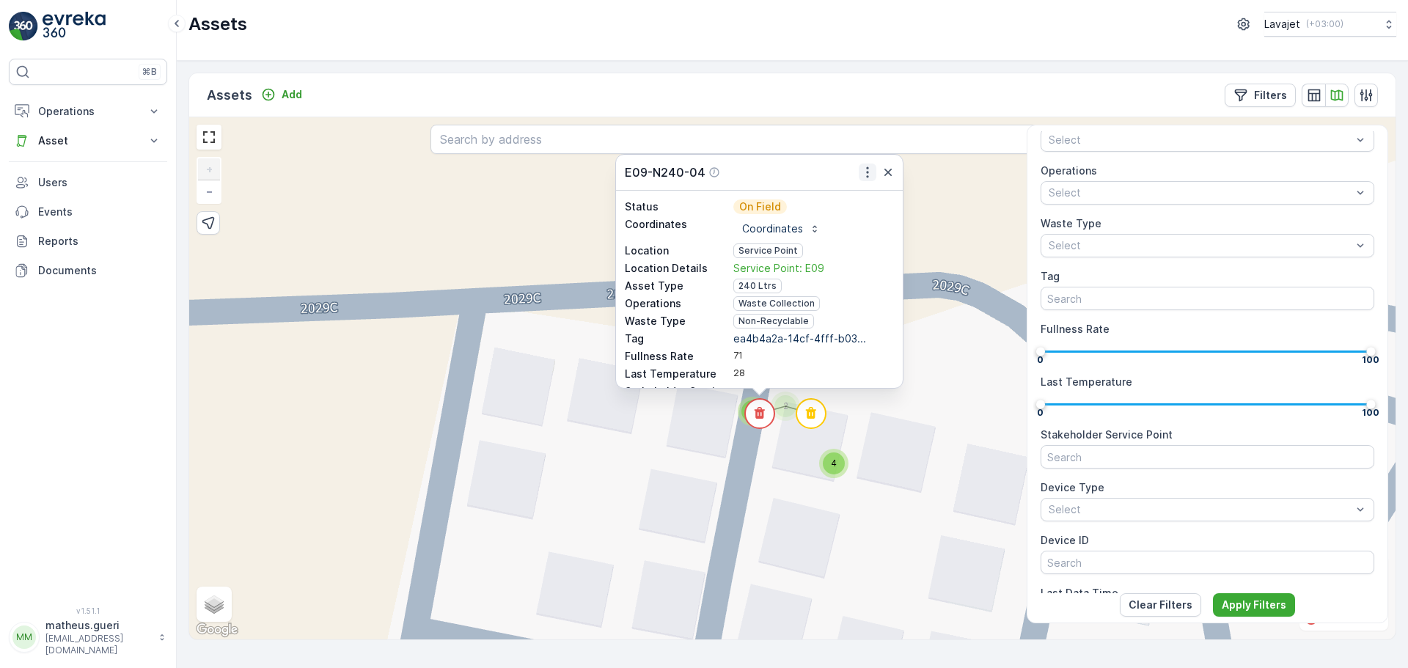
click at [866, 172] on icon "button" at bounding box center [867, 172] width 15 height 15
click at [842, 202] on div "See More Detail" at bounding box center [858, 194] width 92 height 21
click at [818, 422] on circle at bounding box center [810, 413] width 29 height 29
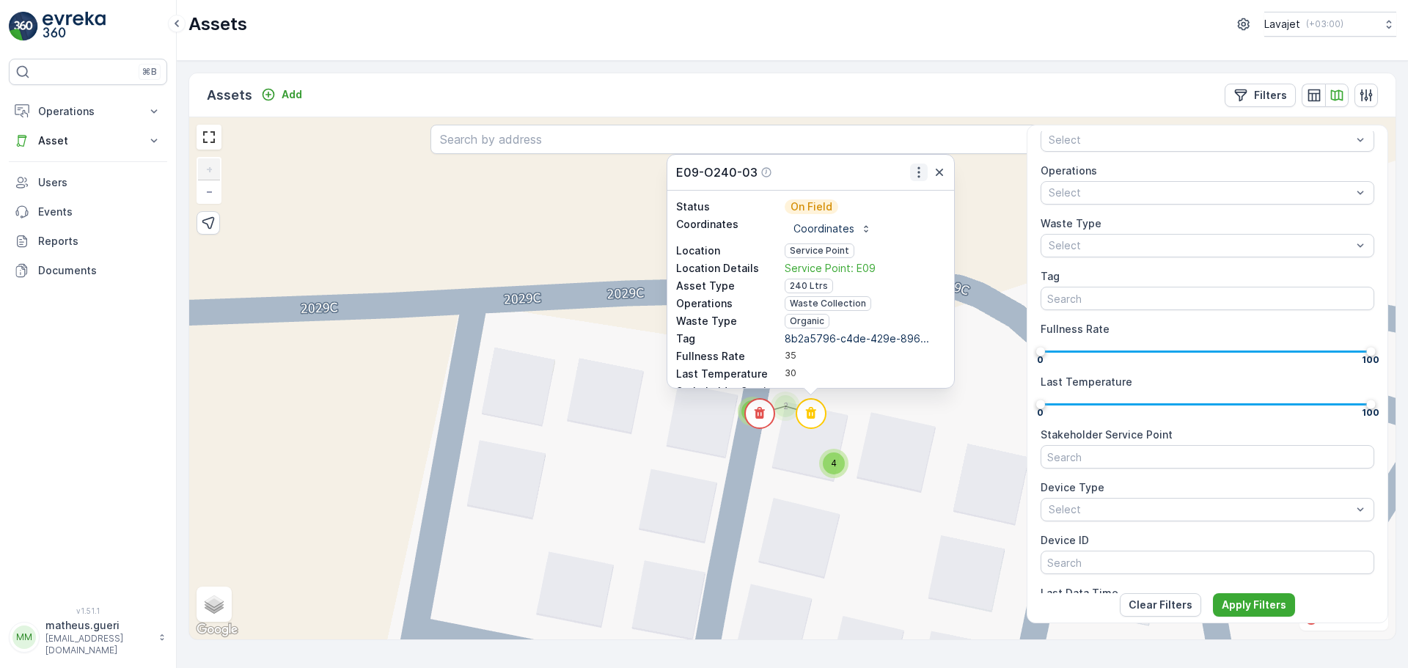
click at [919, 166] on button "button" at bounding box center [919, 173] width 18 height 18
click at [903, 200] on span "See More Detail" at bounding box center [909, 194] width 80 height 15
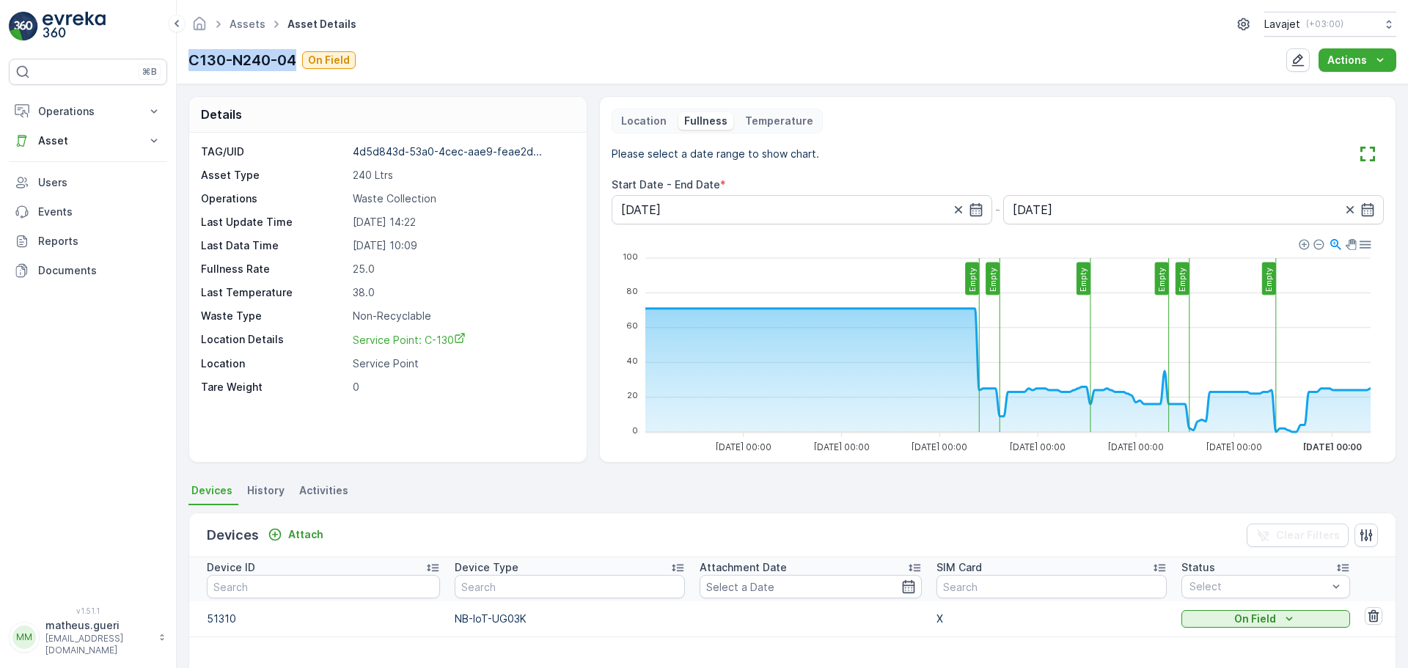
drag, startPoint x: 202, startPoint y: 64, endPoint x: 295, endPoint y: 60, distance: 93.9
click at [295, 60] on p "C130-N240-04" at bounding box center [242, 60] width 108 height 22
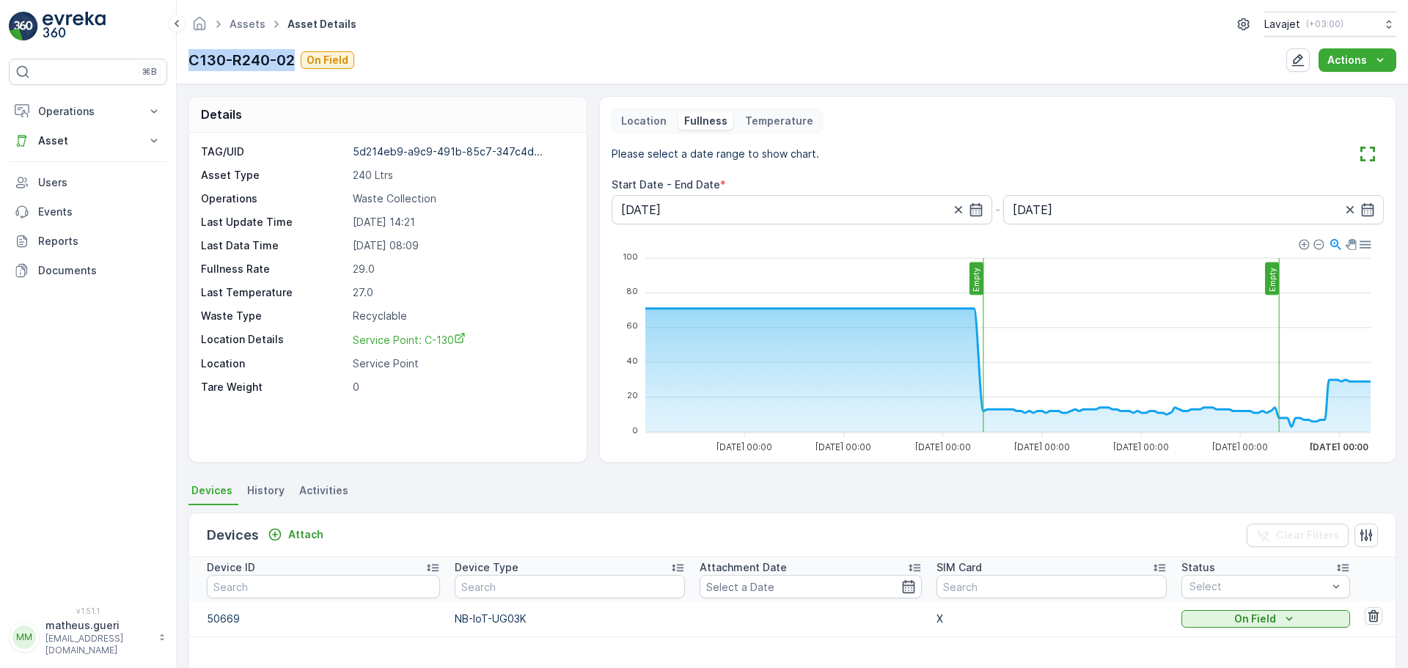
drag, startPoint x: 190, startPoint y: 60, endPoint x: 295, endPoint y: 61, distance: 105.6
click at [295, 61] on p "C130-R240-02" at bounding box center [241, 60] width 106 height 22
copy p "C130-R240-02"
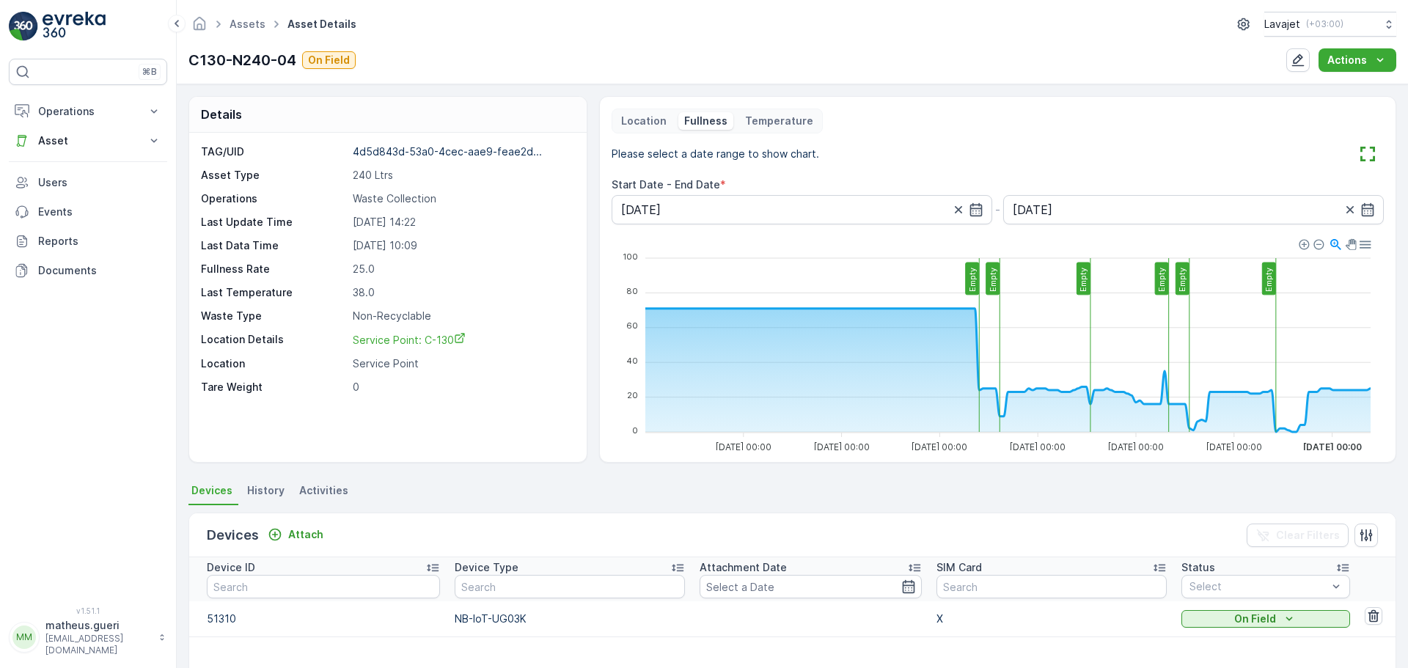
drag, startPoint x: 349, startPoint y: 154, endPoint x: 543, endPoint y: 251, distance: 216.4
click at [543, 251] on div "TAG/UID 4d5d843d-53a0-4cec-aae9-feae2d... Asset Type 240 Ltrs Operations Waste …" at bounding box center [386, 269] width 370 height 250
click at [532, 360] on p "Service Point" at bounding box center [462, 363] width 218 height 15
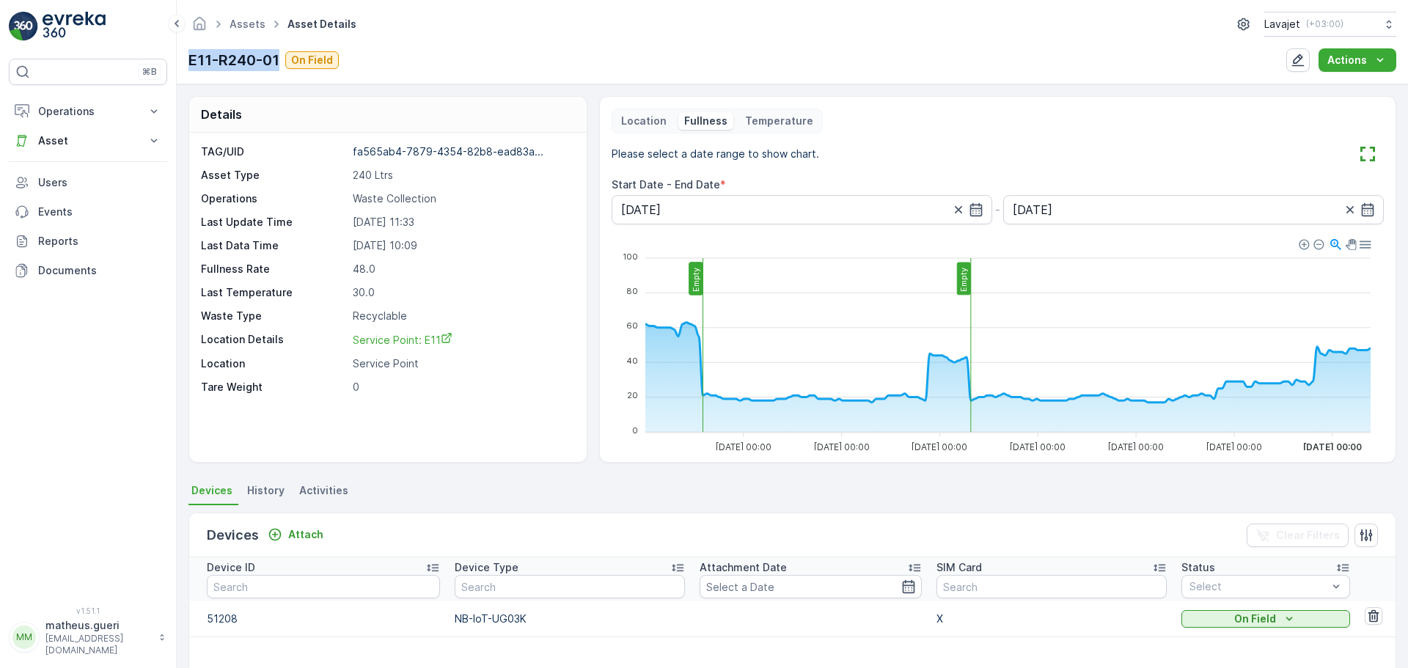
drag, startPoint x: 190, startPoint y: 54, endPoint x: 278, endPoint y: 56, distance: 88.0
click at [278, 56] on p "E11-R240-01" at bounding box center [233, 60] width 91 height 22
copy p "E11-R240-01"
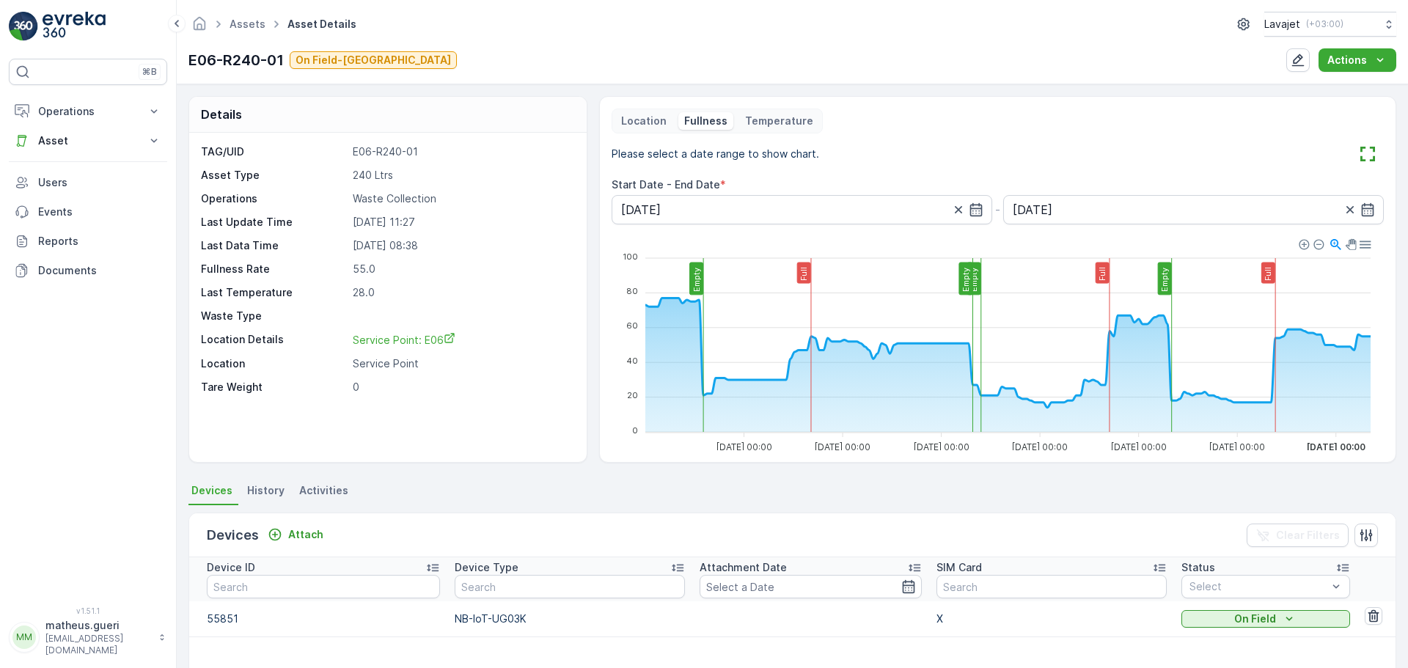
drag, startPoint x: 208, startPoint y: 67, endPoint x: 192, endPoint y: 65, distance: 16.3
click at [204, 67] on p "E06-R240-01" at bounding box center [235, 60] width 95 height 22
drag, startPoint x: 188, startPoint y: 63, endPoint x: 285, endPoint y: 62, distance: 97.5
click at [285, 62] on div "Assets Asset Details Lavajet ( +03:00 ) E06-R240-01 On Field-Dubai Actions" at bounding box center [792, 42] width 1231 height 84
copy p "E06-R240-01"
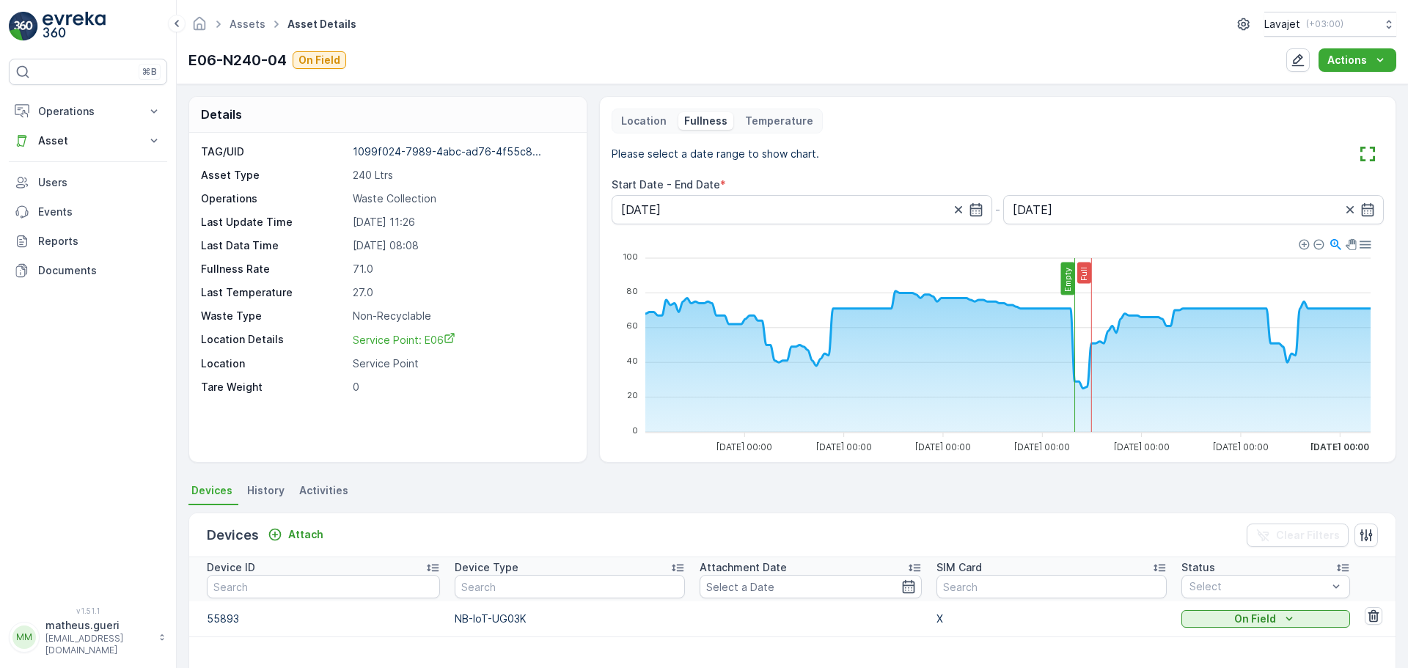
click at [189, 60] on p "E06-N240-04" at bounding box center [237, 60] width 98 height 22
drag, startPoint x: 189, startPoint y: 60, endPoint x: 278, endPoint y: 57, distance: 88.8
click at [278, 57] on p "E06-N240-04" at bounding box center [237, 60] width 98 height 22
copy p "E06-N240-04"
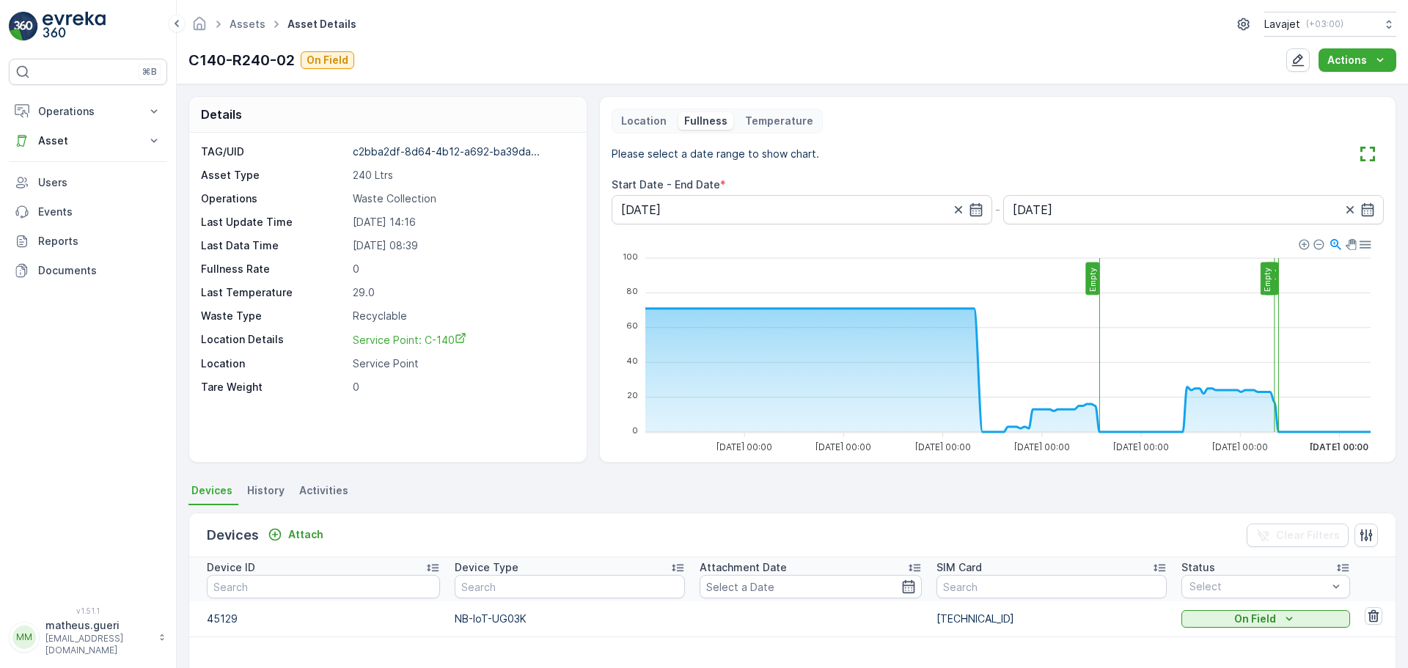
click at [109, 479] on div "⌘B Operations Insights Planning Routes & Tasks Cockpit Settings Asset Assets Ac…" at bounding box center [88, 324] width 158 height 530
